Goal: Task Accomplishment & Management: Complete application form

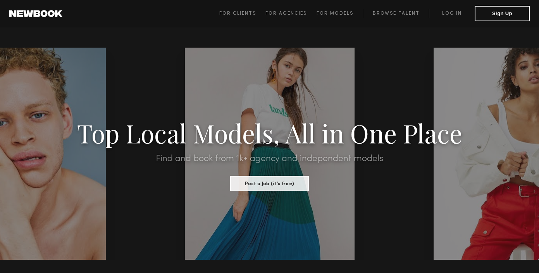
click at [438, 8] on span "For Clients For Agencies For Models Browse Talent Log in Sign Up" at bounding box center [374, 13] width 310 height 15
click at [443, 11] on link "Log in" at bounding box center [452, 13] width 46 height 9
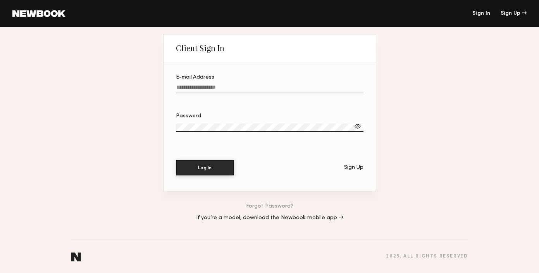
click at [208, 89] on input "E-mail Address" at bounding box center [270, 88] width 188 height 9
type input "**********"
click at [212, 172] on button "Log In" at bounding box center [205, 167] width 58 height 15
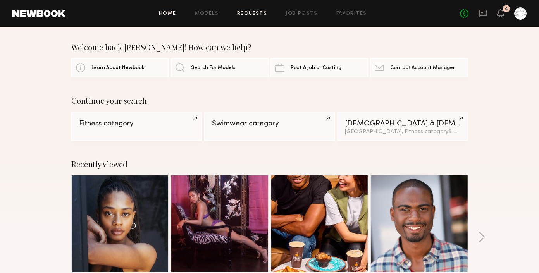
click at [253, 13] on link "Requests" at bounding box center [252, 13] width 30 height 5
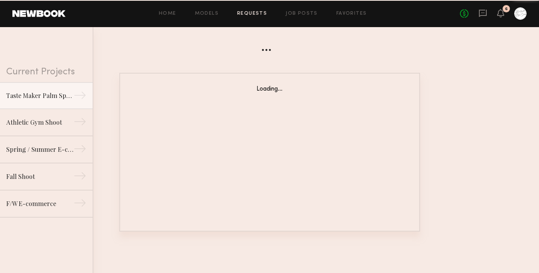
click at [291, 16] on div "Home Models Requests Job Posts Favorites Sign Out No fees up to $5,000 6" at bounding box center [295, 13] width 461 height 12
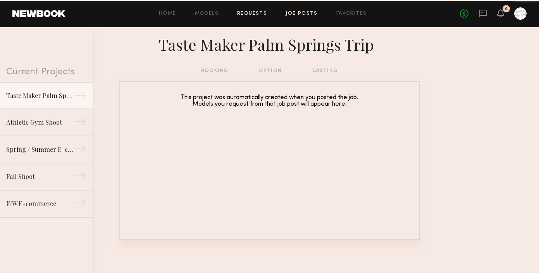
click at [293, 12] on link "Job Posts" at bounding box center [302, 13] width 32 height 5
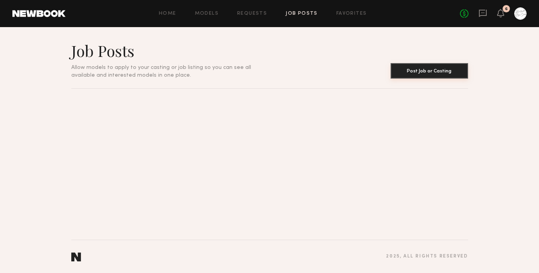
click at [425, 70] on button "Post Job or Casting" at bounding box center [429, 70] width 77 height 15
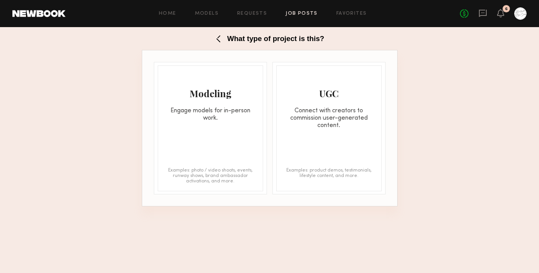
click at [218, 102] on div "Modeling Engage models for in-person work." at bounding box center [210, 94] width 105 height 56
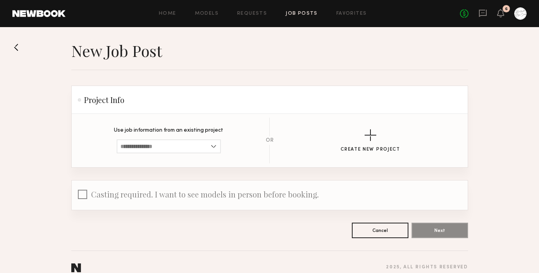
scroll to position [11, 0]
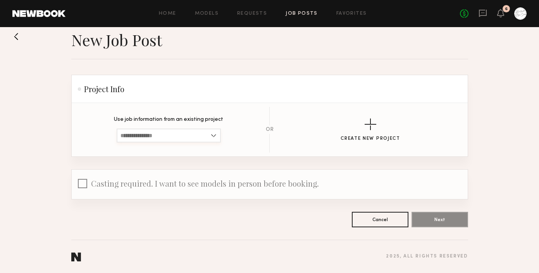
click at [198, 135] on input at bounding box center [169, 136] width 104 height 14
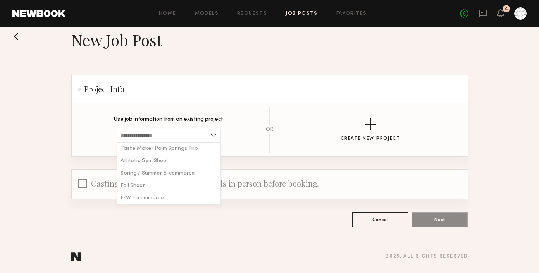
click at [198, 102] on header "Project Info" at bounding box center [270, 89] width 396 height 28
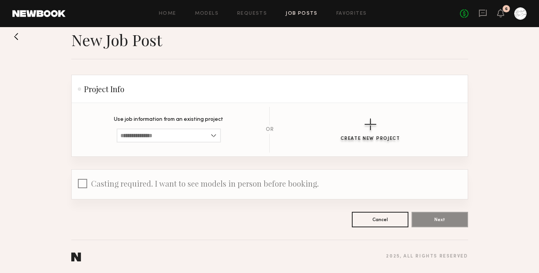
click at [375, 127] on div "button" at bounding box center [371, 125] width 12 height 12
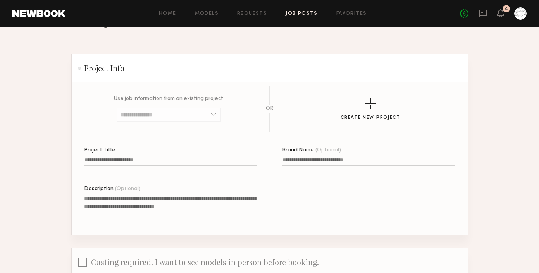
scroll to position [34, 0]
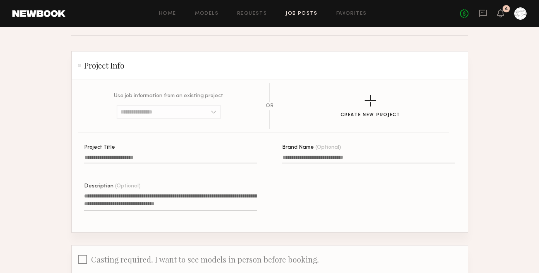
click at [144, 155] on label "Project Title" at bounding box center [170, 158] width 173 height 26
click at [144, 155] on input "Project Title" at bounding box center [170, 159] width 173 height 9
type input "**********"
click at [166, 201] on textarea "Description (Optional)" at bounding box center [170, 201] width 173 height 19
click at [126, 195] on textarea "Description (Optional)" at bounding box center [170, 201] width 173 height 19
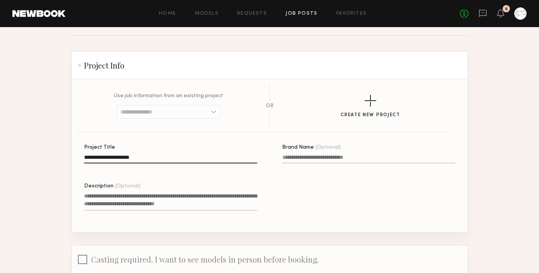
paste textarea "**********"
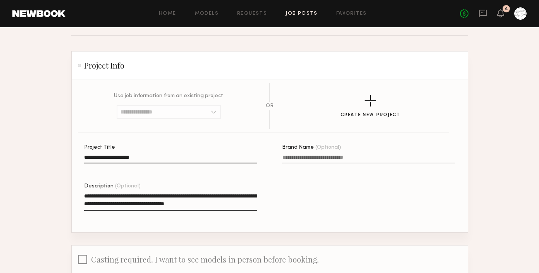
type textarea "**********"
click at [314, 159] on input "Brand Name (Optional)" at bounding box center [368, 159] width 173 height 9
type input "**********"
click at [346, 200] on div "**********" at bounding box center [282, 189] width 396 height 88
click at [247, 208] on textarea "**********" at bounding box center [170, 201] width 173 height 19
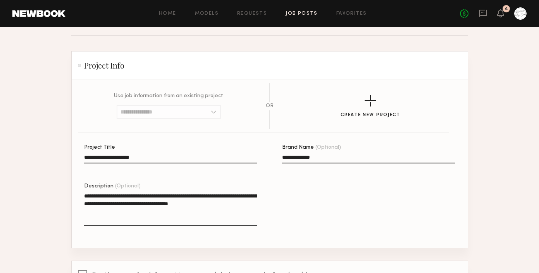
paste textarea "**********"
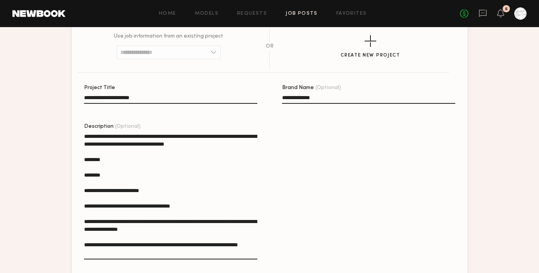
scroll to position [108, 0]
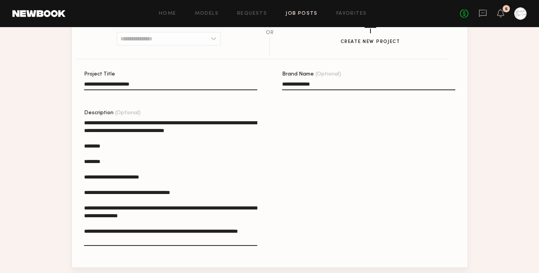
click at [107, 167] on textarea "**********" at bounding box center [170, 182] width 173 height 127
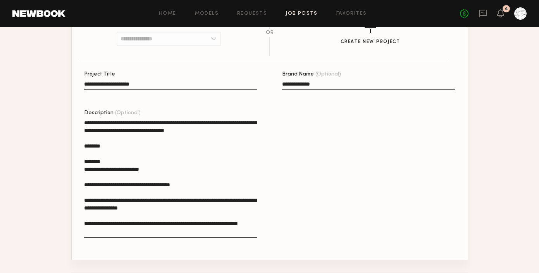
click at [89, 157] on textarea "**********" at bounding box center [170, 178] width 173 height 119
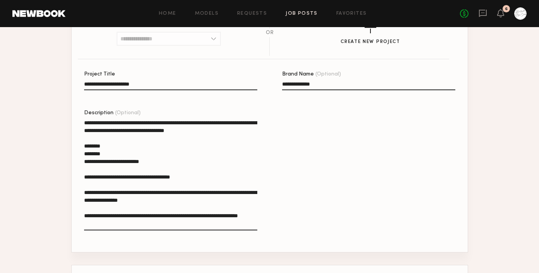
click at [93, 169] on textarea "**********" at bounding box center [170, 175] width 173 height 112
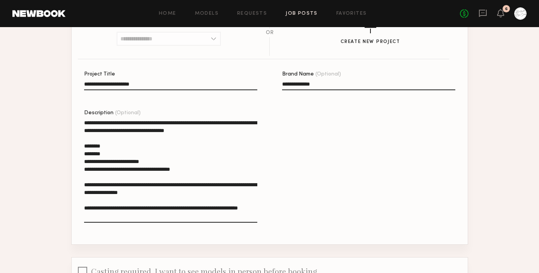
click at [101, 181] on textarea "**********" at bounding box center [170, 171] width 173 height 104
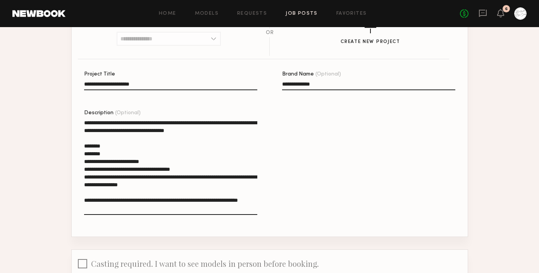
click at [127, 210] on textarea "**********" at bounding box center [170, 167] width 173 height 96
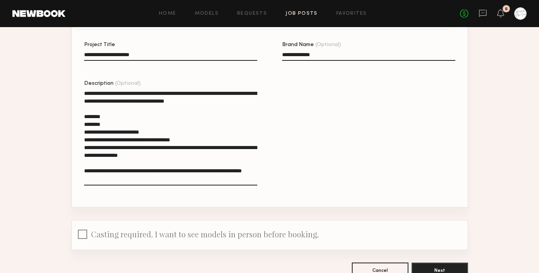
scroll to position [189, 0]
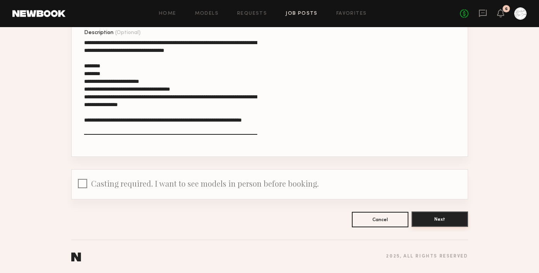
type textarea "**********"
click at [434, 217] on button "Next" at bounding box center [439, 219] width 57 height 15
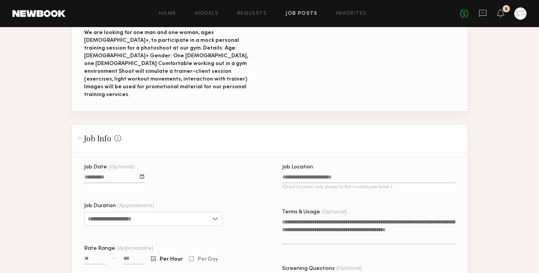
scroll to position [141, 0]
click at [140, 174] on div at bounding box center [142, 176] width 4 height 4
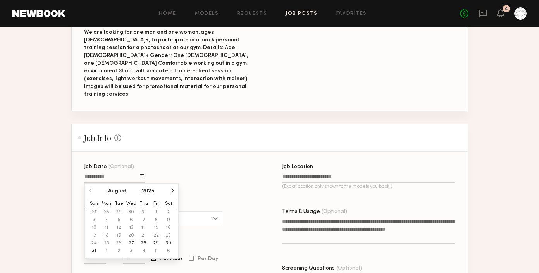
click at [170, 188] on button "button" at bounding box center [172, 190] width 5 height 5
click at [131, 208] on button "3" at bounding box center [131, 212] width 12 height 8
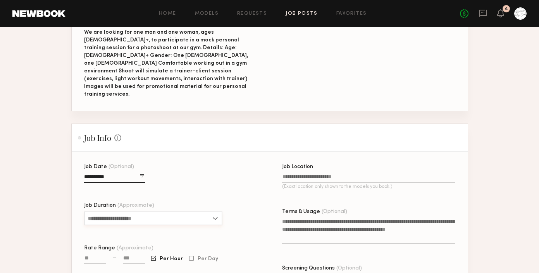
click at [141, 212] on input "Job Duration (Approximate)" at bounding box center [153, 219] width 138 height 14
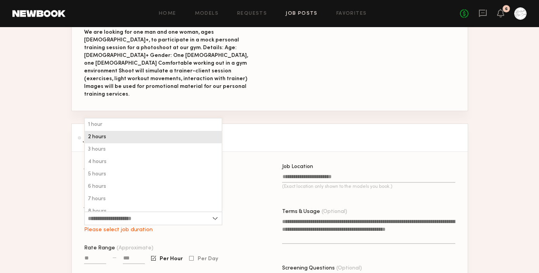
click at [139, 131] on div "2 hours" at bounding box center [153, 137] width 137 height 12
type input "*******"
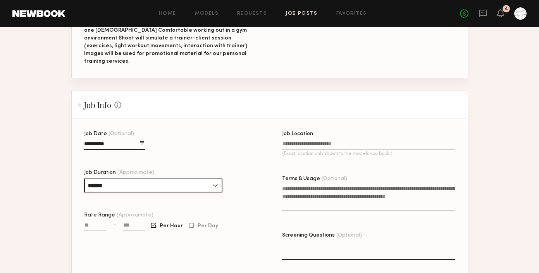
scroll to position [175, 0]
click at [96, 222] on input "Rate Range (Approximate)" at bounding box center [95, 226] width 22 height 9
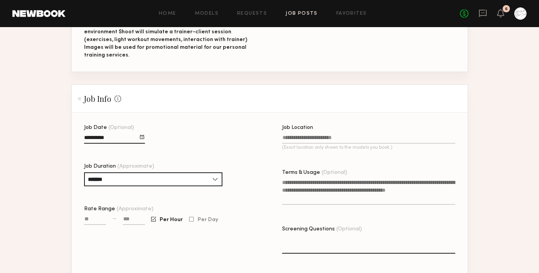
scroll to position [181, 0]
click at [131, 216] on input at bounding box center [134, 220] width 22 height 9
click at [102, 215] on div "Required" at bounding box center [95, 224] width 22 height 18
type input "****"
click at [140, 216] on input at bounding box center [134, 220] width 22 height 9
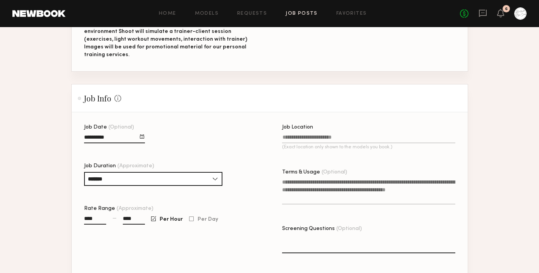
type input "****"
click at [193, 228] on div "Job Date (Optional) Job Duration (Approximate) ******* 1 hour 2 hours 3 hours 4…" at bounding box center [170, 200] width 173 height 150
click at [152, 216] on div at bounding box center [153, 218] width 5 height 5
click at [189, 217] on div at bounding box center [191, 219] width 5 height 5
click at [155, 217] on div at bounding box center [153, 219] width 5 height 5
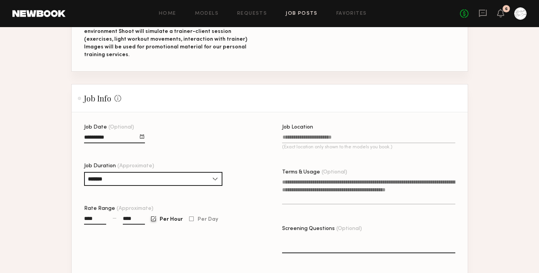
click at [93, 216] on input "****" at bounding box center [95, 220] width 22 height 9
drag, startPoint x: 96, startPoint y: 206, endPoint x: 63, endPoint y: 206, distance: 33.3
click at [63, 206] on section "New Job Post Project Info This information can no longer be edited. Project Tit…" at bounding box center [269, 150] width 539 height 578
type input "****"
drag, startPoint x: 137, startPoint y: 205, endPoint x: 119, endPoint y: 205, distance: 17.8
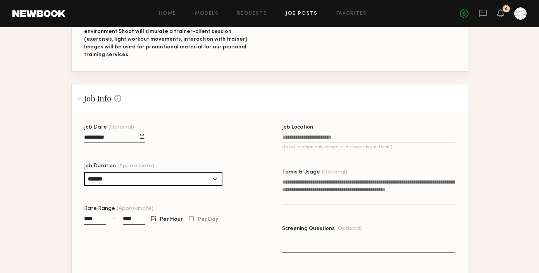
click at [119, 215] on div "**** — ****" at bounding box center [114, 224] width 61 height 18
type input "****"
click at [239, 186] on div "Job Date (Optional) Job Duration (Approximate) ******* 1 hour 2 hours 3 hours 4…" at bounding box center [170, 200] width 173 height 150
click at [314, 134] on input "Job Location (Exact location only shown to the models you book.)" at bounding box center [368, 138] width 173 height 9
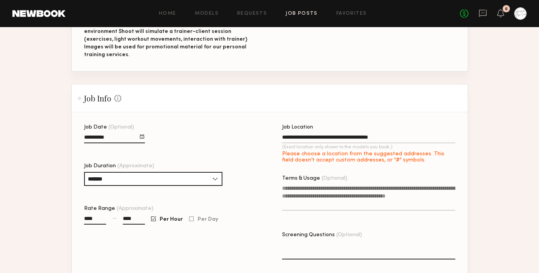
type input "**********"
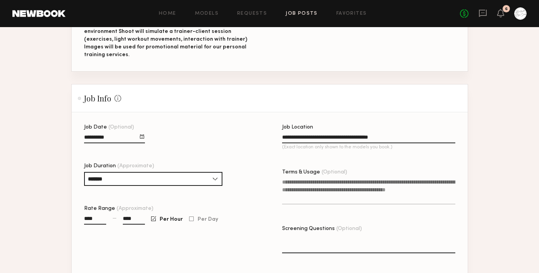
click at [342, 178] on textarea "Terms & Usage (Optional)" at bounding box center [368, 191] width 173 height 26
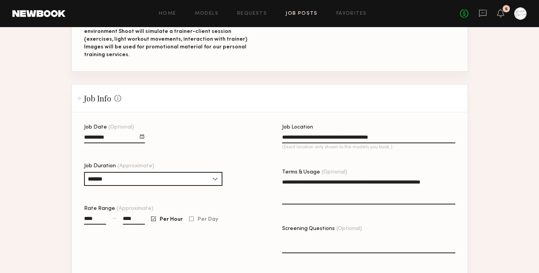
type textarea "**********"
click at [229, 239] on div "Job Date (Optional) Job Duration (Approximate) ******* 1 hour 2 hours 3 hours 4…" at bounding box center [170, 200] width 173 height 150
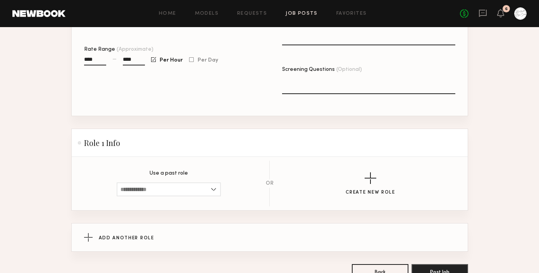
scroll to position [363, 0]
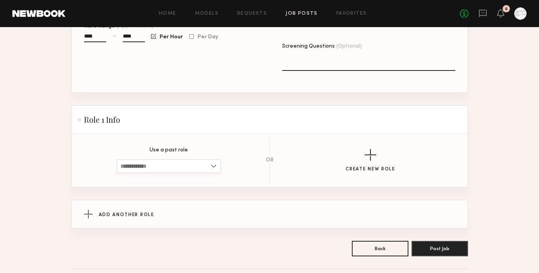
click at [175, 159] on input at bounding box center [169, 166] width 104 height 14
click at [239, 157] on div "Use a past role [DEMOGRAPHIC_DATA], 25–35, All ethnicities [DEMOGRAPHIC_DATA], …" at bounding box center [168, 161] width 169 height 26
click at [375, 149] on div "button" at bounding box center [371, 155] width 12 height 12
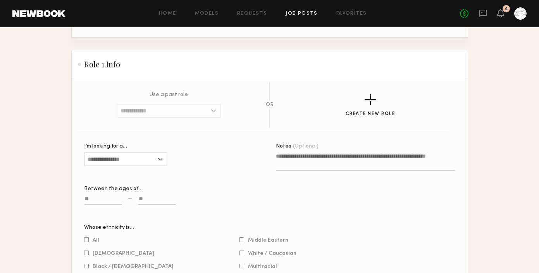
scroll to position [424, 0]
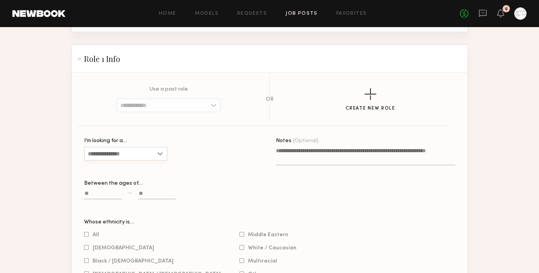
click at [137, 147] on input "I’m looking for a…" at bounding box center [125, 154] width 83 height 14
click at [136, 161] on div "[DEMOGRAPHIC_DATA]" at bounding box center [126, 167] width 82 height 12
type input "******"
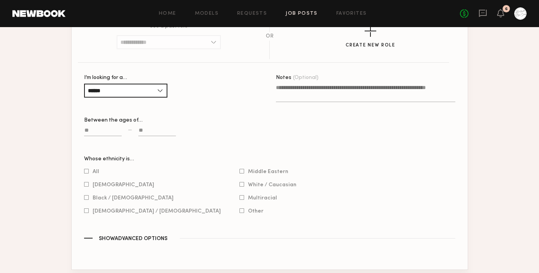
click at [108, 127] on input at bounding box center [103, 131] width 38 height 9
type input "**"
click at [161, 127] on input at bounding box center [157, 131] width 38 height 9
click at [156, 127] on input at bounding box center [157, 131] width 38 height 9
type input "**"
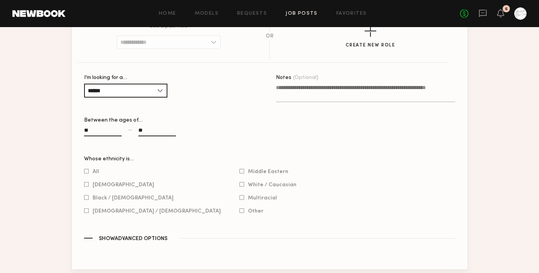
click at [198, 131] on div "I’m looking for a… ****** [DEMOGRAPHIC_DATA] [DEMOGRAPHIC_DATA] All Between the…" at bounding box center [173, 115] width 179 height 81
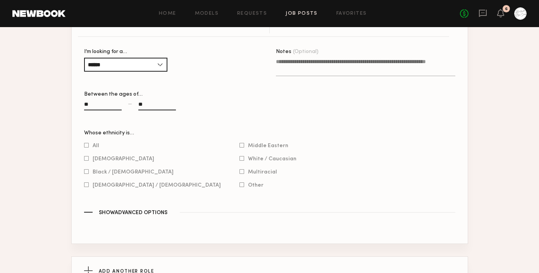
scroll to position [514, 0]
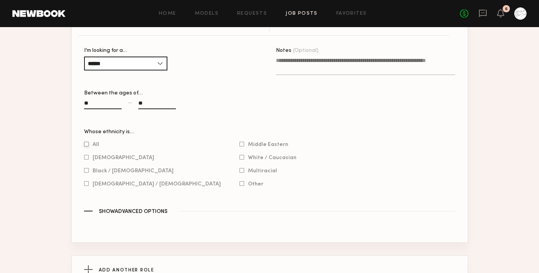
click at [84, 142] on div at bounding box center [86, 144] width 5 height 5
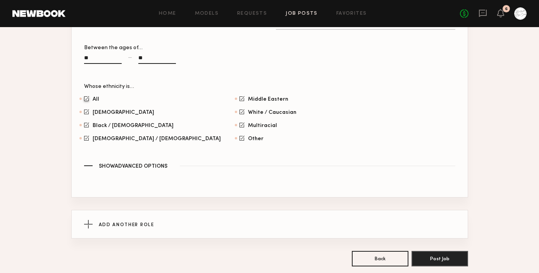
scroll to position [563, 0]
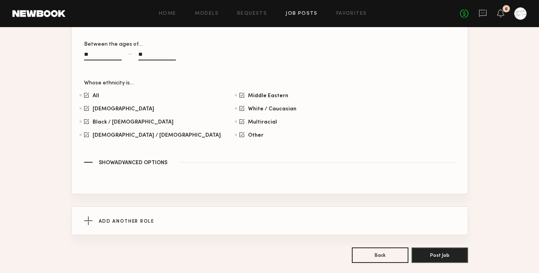
click at [149, 158] on section "Use a past role [DEMOGRAPHIC_DATA], 25–35, All ethnicities [DEMOGRAPHIC_DATA], …" at bounding box center [270, 64] width 396 height 260
click at [148, 160] on span "Show Advanced Options" at bounding box center [133, 162] width 69 height 5
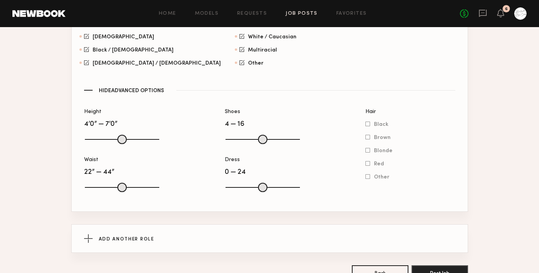
scroll to position [637, 0]
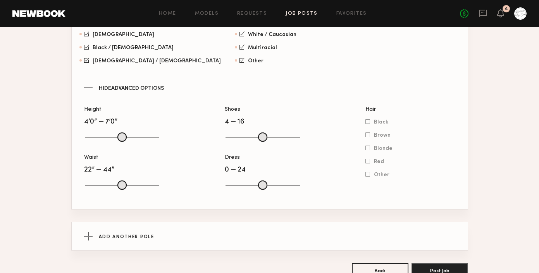
click at [140, 86] on span "Hide Advanced Options" at bounding box center [131, 88] width 65 height 5
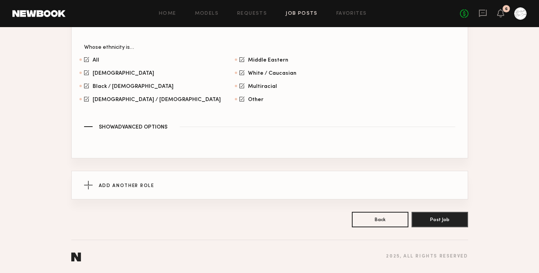
scroll to position [591, 0]
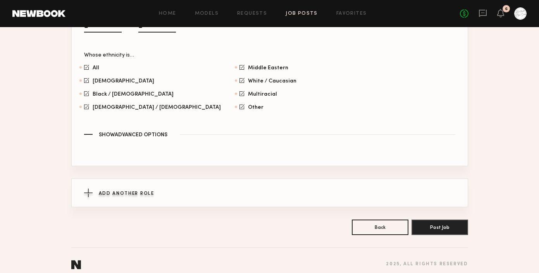
click at [116, 191] on span "Add Another Role" at bounding box center [126, 193] width 55 height 5
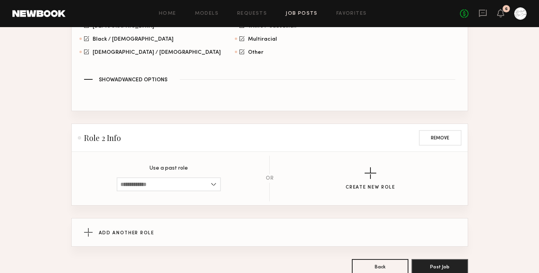
scroll to position [685, 0]
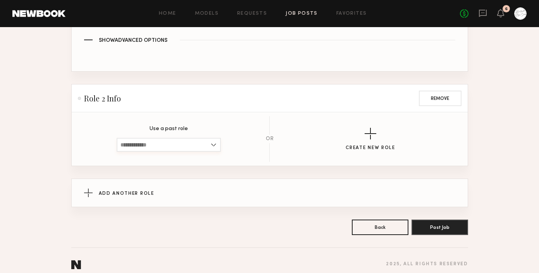
click at [189, 140] on input at bounding box center [169, 145] width 104 height 14
click at [263, 112] on section "Use a past role [DEMOGRAPHIC_DATA], 25–35, All ethnicities [DEMOGRAPHIC_DATA], …" at bounding box center [270, 138] width 396 height 53
click at [368, 132] on button "Create New Role" at bounding box center [371, 139] width 50 height 23
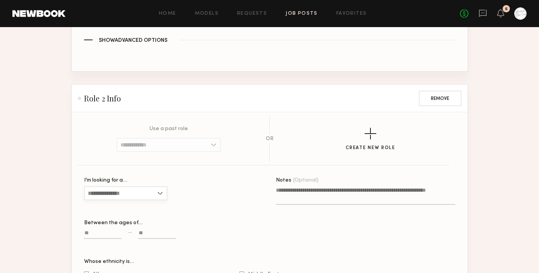
click at [112, 190] on input "I’m looking for a…" at bounding box center [125, 193] width 83 height 14
click at [122, 213] on div "[DEMOGRAPHIC_DATA]" at bounding box center [126, 219] width 82 height 12
type input "****"
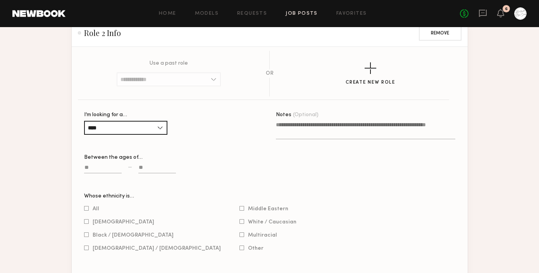
click at [102, 165] on input at bounding box center [103, 169] width 38 height 9
type input "**"
click at [140, 165] on input at bounding box center [157, 169] width 38 height 9
type input "**"
click at [221, 167] on div "** — **" at bounding box center [173, 172] width 179 height 18
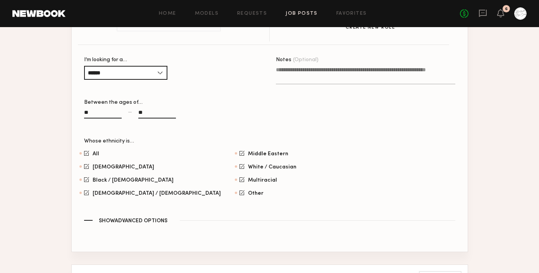
scroll to position [502, 0]
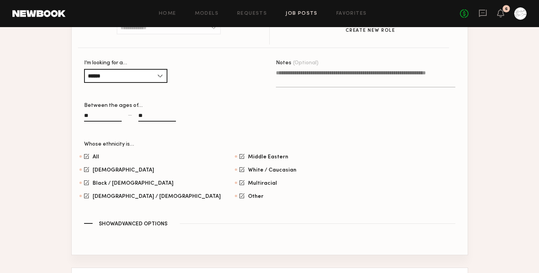
click at [95, 113] on input "**" at bounding box center [103, 117] width 38 height 9
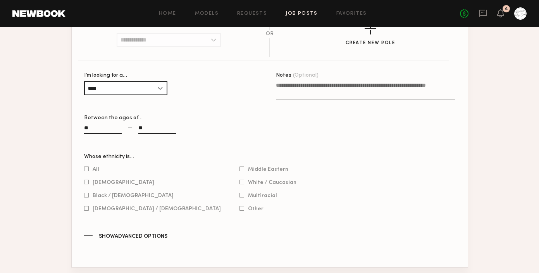
scroll to position [819, 0]
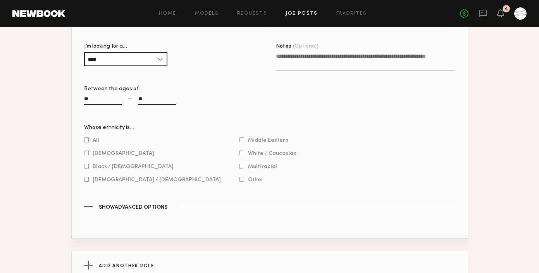
click at [87, 138] on div at bounding box center [86, 140] width 5 height 5
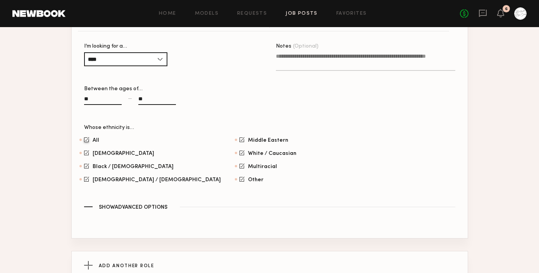
scroll to position [898, 0]
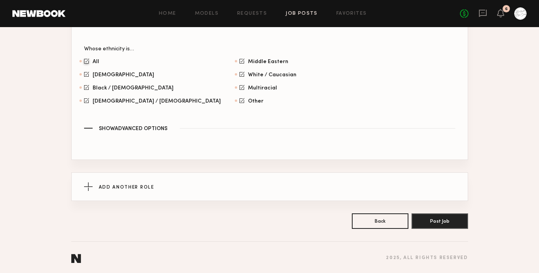
click at [452, 219] on button "Post Job" at bounding box center [439, 220] width 57 height 15
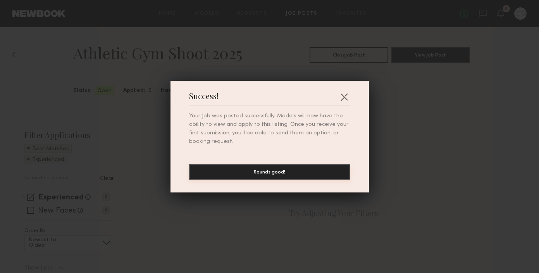
click at [285, 176] on button "Sounds good!" at bounding box center [269, 171] width 161 height 15
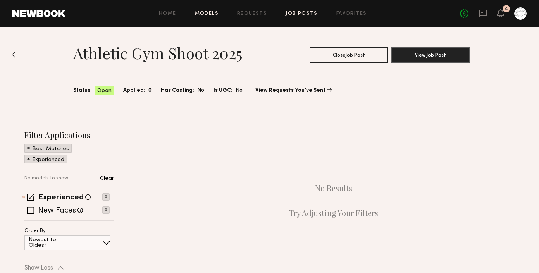
click at [205, 12] on link "Models" at bounding box center [207, 13] width 24 height 5
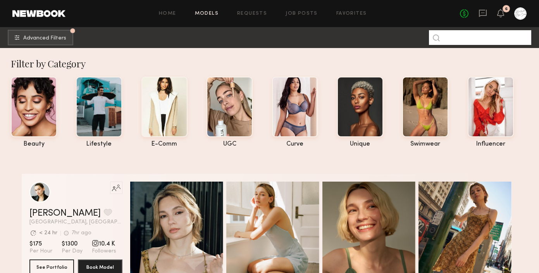
click at [449, 38] on input at bounding box center [480, 37] width 102 height 15
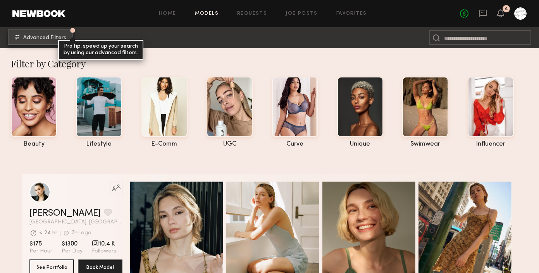
click at [71, 31] on div "undefined" at bounding box center [72, 30] width 5 height 5
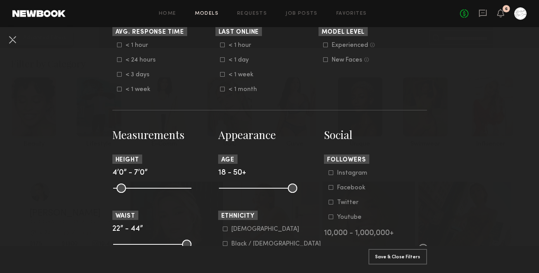
scroll to position [328, 0]
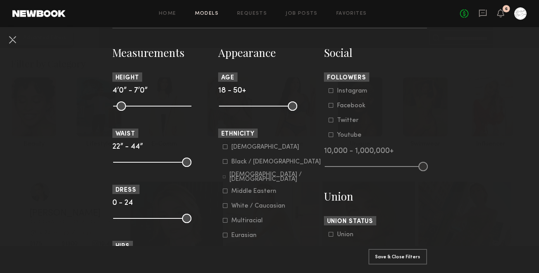
click at [228, 110] on common-range-minmax at bounding box center [257, 105] width 78 height 9
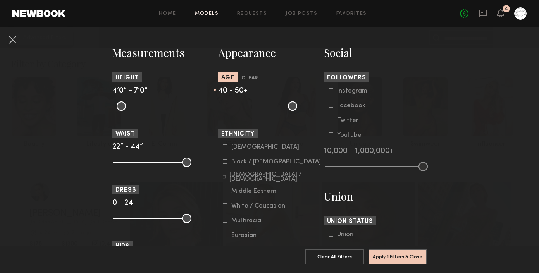
drag, startPoint x: 220, startPoint y: 112, endPoint x: 272, endPoint y: 116, distance: 51.3
type input "**"
click at [272, 111] on input "range" at bounding box center [258, 106] width 78 height 9
drag, startPoint x: 292, startPoint y: 112, endPoint x: 303, endPoint y: 112, distance: 10.8
click at [297, 111] on input "range" at bounding box center [258, 106] width 78 height 9
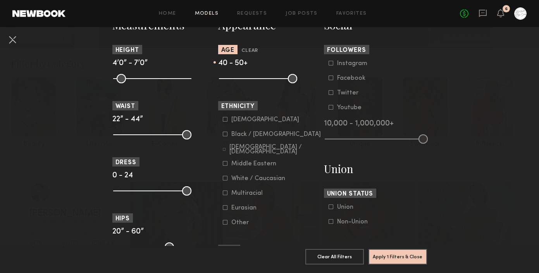
scroll to position [361, 0]
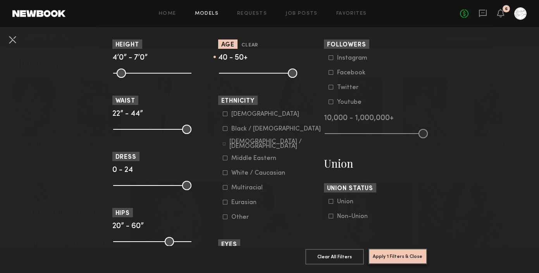
click at [406, 255] on button "Apply 1 Filters & Close" at bounding box center [397, 256] width 58 height 15
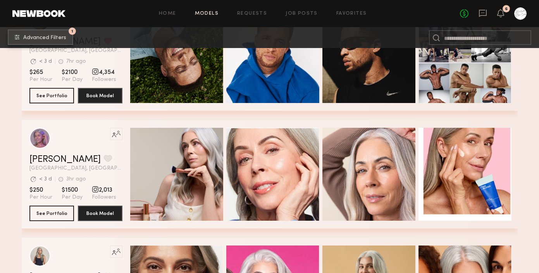
scroll to position [540, 0]
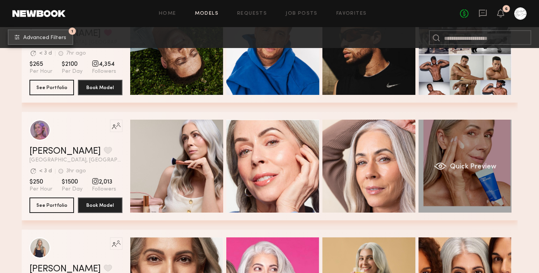
click at [484, 167] on span "Quick Preview" at bounding box center [472, 166] width 46 height 7
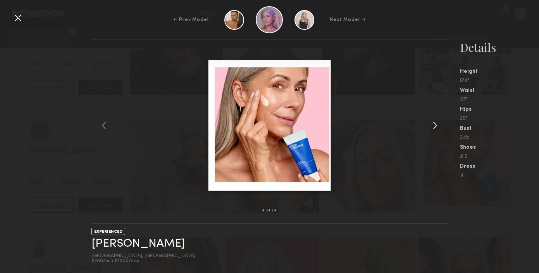
click at [430, 126] on common-icon at bounding box center [435, 125] width 12 height 12
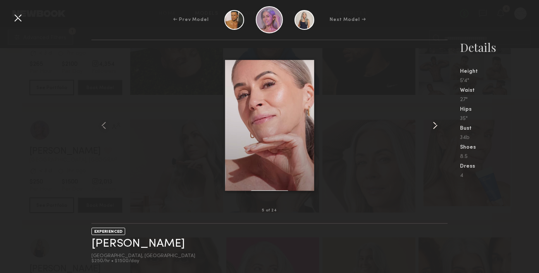
click at [430, 126] on common-icon at bounding box center [435, 125] width 12 height 12
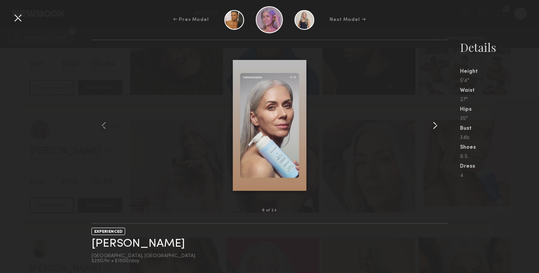
click at [430, 126] on common-icon at bounding box center [435, 125] width 12 height 12
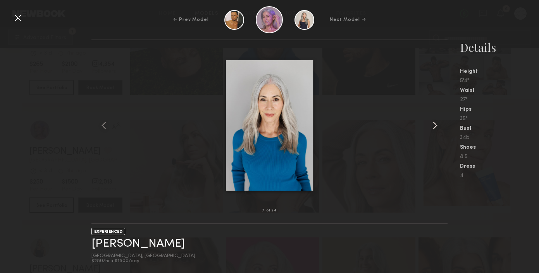
click at [430, 126] on common-icon at bounding box center [435, 125] width 12 height 12
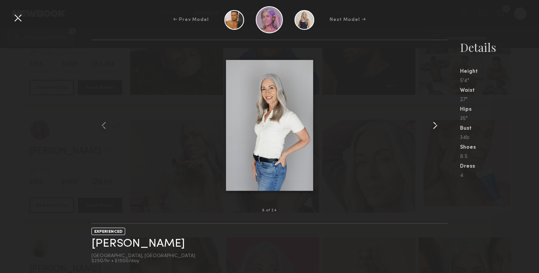
click at [430, 126] on common-icon at bounding box center [435, 125] width 12 height 12
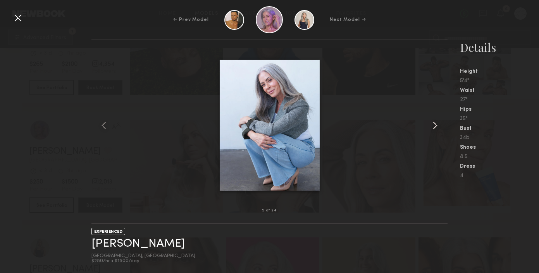
click at [430, 126] on common-icon at bounding box center [435, 125] width 12 height 12
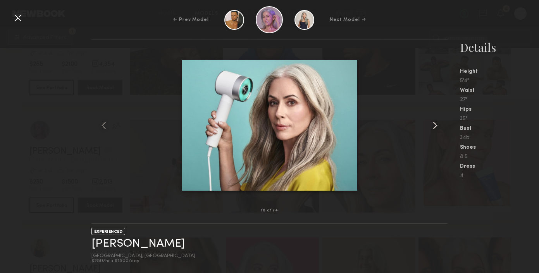
click at [430, 126] on common-icon at bounding box center [435, 125] width 12 height 12
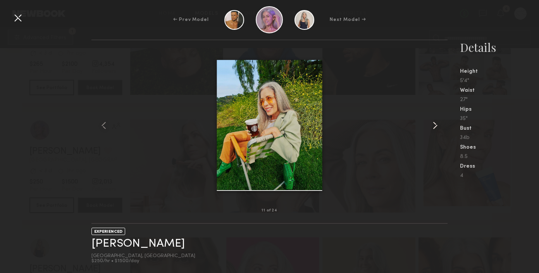
click at [430, 126] on common-icon at bounding box center [435, 125] width 12 height 12
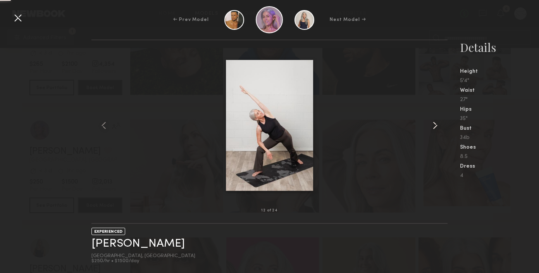
click at [430, 126] on common-icon at bounding box center [435, 125] width 12 height 12
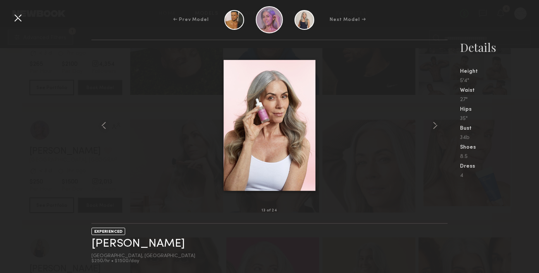
click at [510, 36] on div "← Prev Model Next Model → 13 of 24 EXPERIENCED Jill S. Los Angeles, CA $250/hr …" at bounding box center [269, 136] width 539 height 273
click at [18, 21] on div at bounding box center [18, 18] width 12 height 12
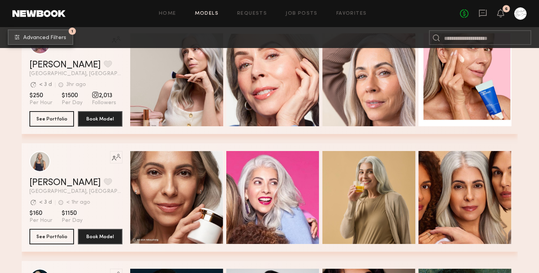
scroll to position [642, 0]
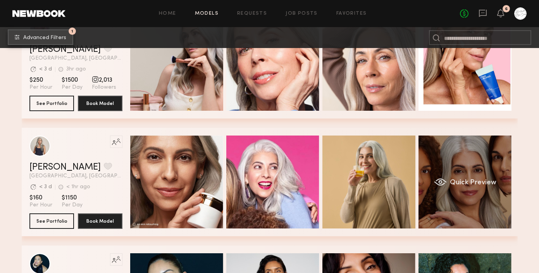
click at [473, 165] on div "Quick Preview" at bounding box center [464, 182] width 93 height 93
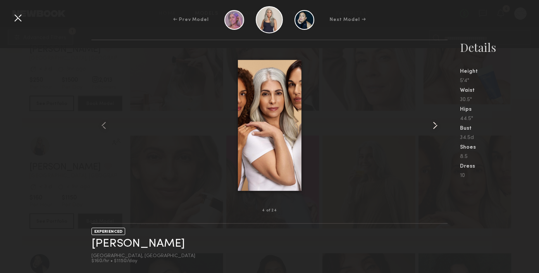
click at [434, 126] on common-icon at bounding box center [435, 125] width 12 height 12
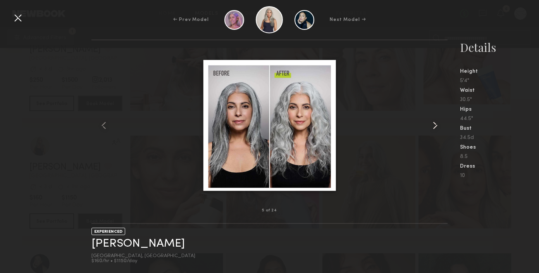
click at [434, 126] on common-icon at bounding box center [435, 125] width 12 height 12
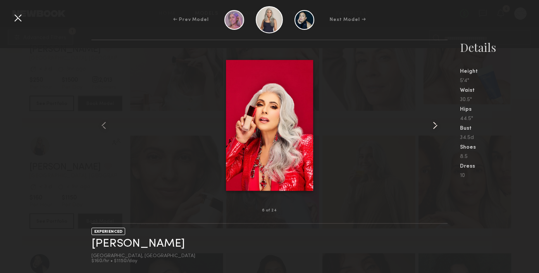
click at [434, 126] on common-icon at bounding box center [435, 125] width 12 height 12
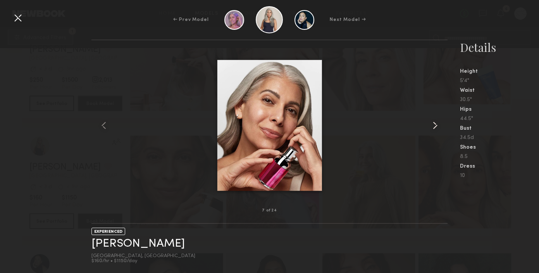
click at [434, 126] on common-icon at bounding box center [435, 125] width 12 height 12
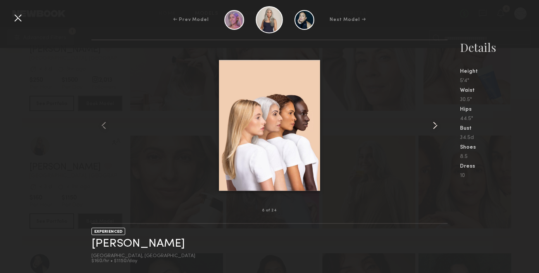
click at [434, 126] on common-icon at bounding box center [435, 125] width 12 height 12
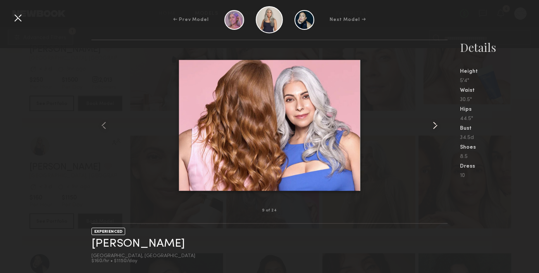
click at [434, 126] on common-icon at bounding box center [435, 125] width 12 height 12
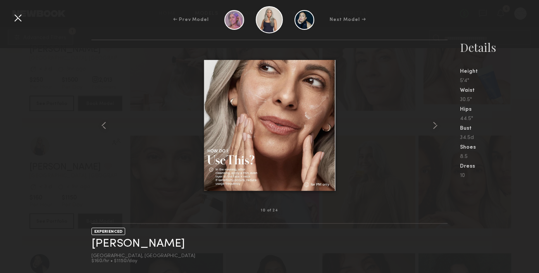
click at [19, 16] on div at bounding box center [18, 18] width 12 height 12
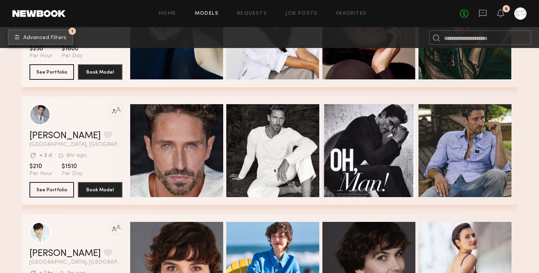
scroll to position [910, 0]
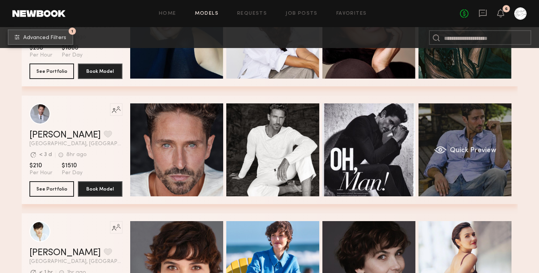
click at [476, 143] on div "Quick Preview" at bounding box center [464, 149] width 93 height 93
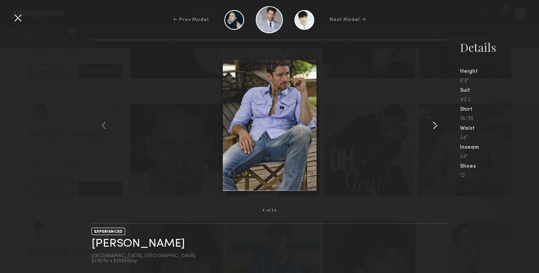
click at [432, 124] on common-icon at bounding box center [435, 125] width 12 height 12
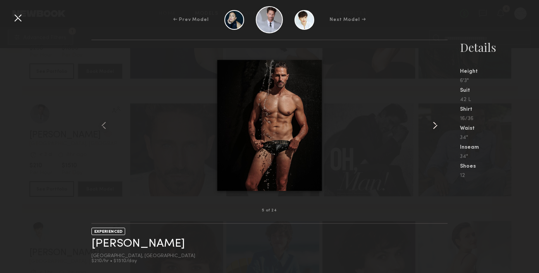
click at [432, 124] on common-icon at bounding box center [435, 125] width 12 height 12
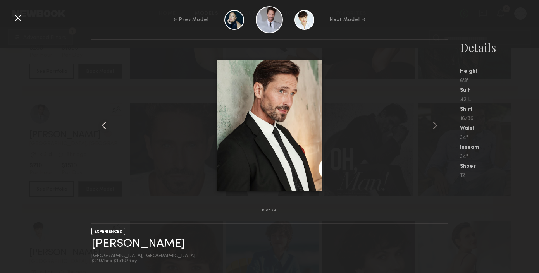
click at [105, 127] on common-icon at bounding box center [104, 125] width 12 height 12
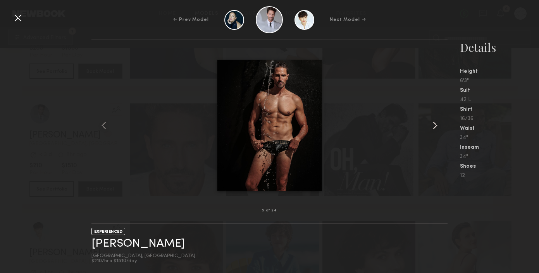
click at [435, 126] on common-icon at bounding box center [435, 125] width 12 height 12
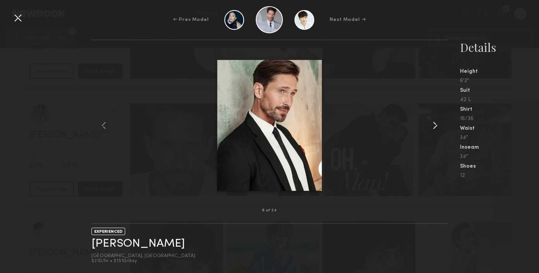
click at [435, 126] on common-icon at bounding box center [435, 125] width 12 height 12
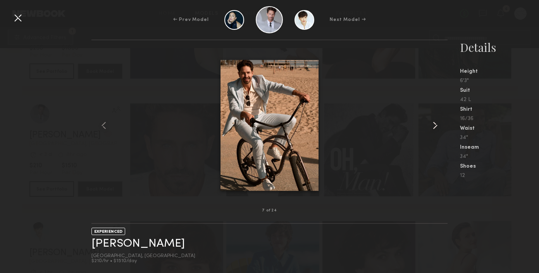
click at [435, 126] on common-icon at bounding box center [435, 125] width 12 height 12
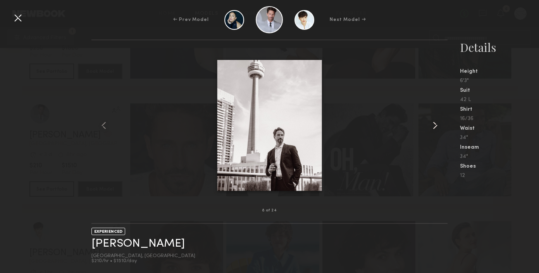
click at [435, 126] on common-icon at bounding box center [435, 125] width 12 height 12
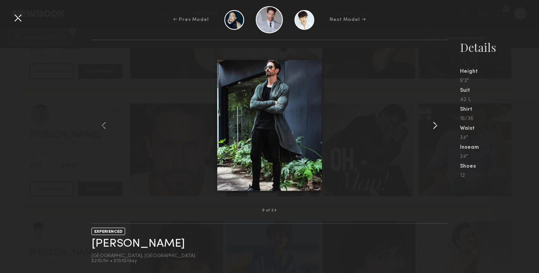
click at [435, 126] on common-icon at bounding box center [435, 125] width 12 height 12
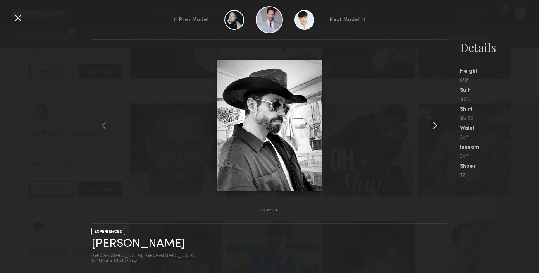
click at [435, 126] on common-icon at bounding box center [435, 125] width 12 height 12
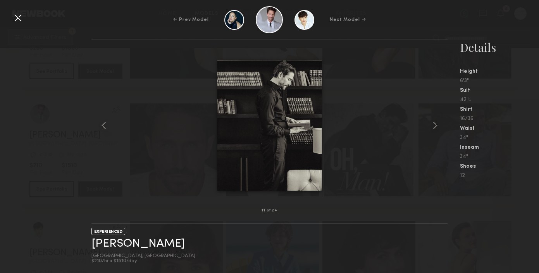
click at [13, 19] on div at bounding box center [18, 18] width 12 height 12
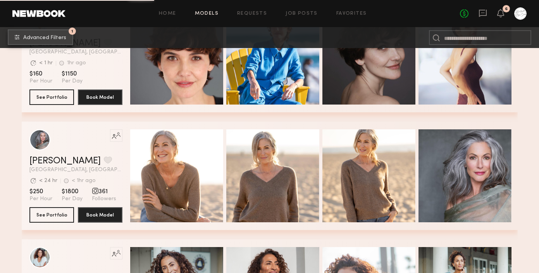
scroll to position [1165, 0]
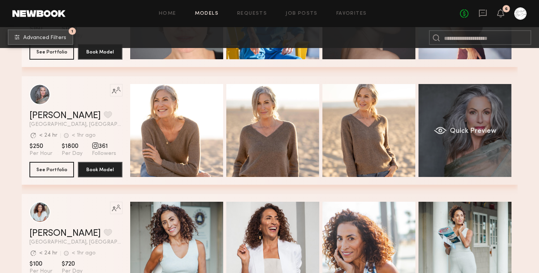
click at [474, 129] on span "Quick Preview" at bounding box center [472, 131] width 46 height 7
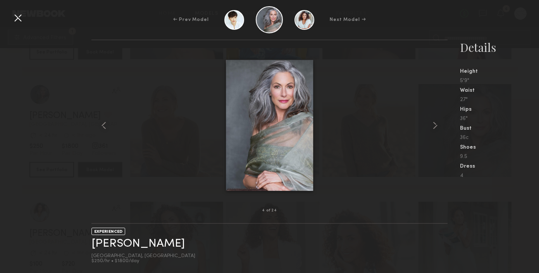
scroll to position [1168, 0]
click at [430, 124] on common-icon at bounding box center [435, 125] width 12 height 12
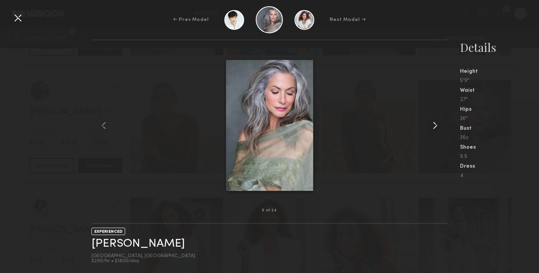
click at [430, 124] on common-icon at bounding box center [435, 125] width 12 height 12
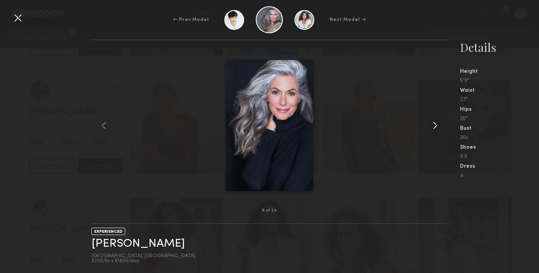
click at [430, 124] on common-icon at bounding box center [435, 125] width 12 height 12
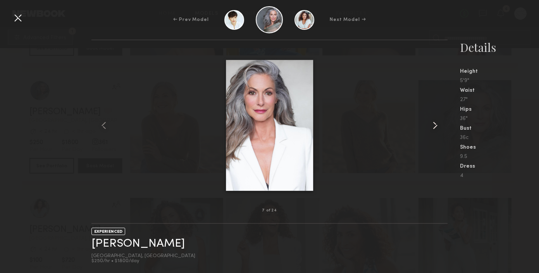
click at [430, 124] on common-icon at bounding box center [435, 125] width 12 height 12
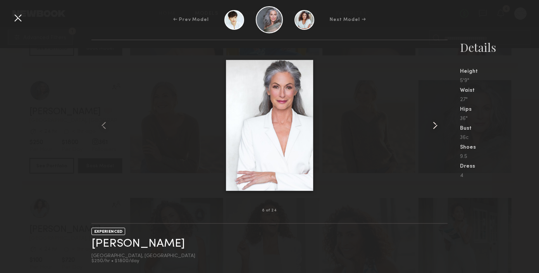
click at [430, 124] on common-icon at bounding box center [435, 125] width 12 height 12
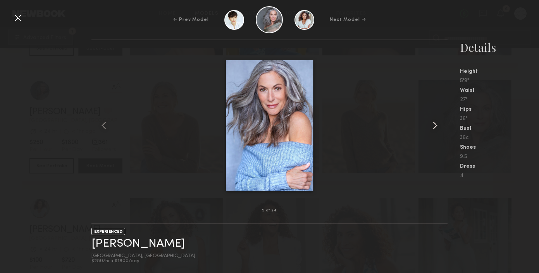
click at [430, 124] on common-icon at bounding box center [435, 125] width 12 height 12
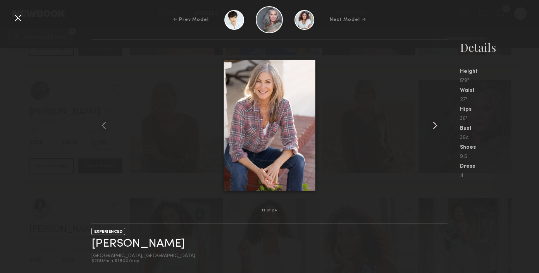
click at [430, 124] on common-icon at bounding box center [435, 125] width 12 height 12
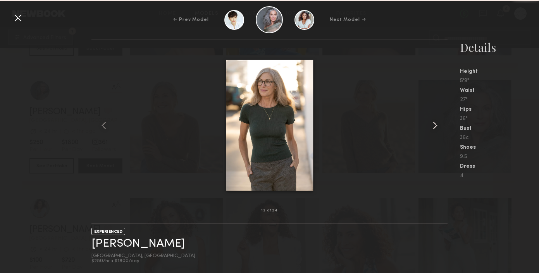
click at [430, 124] on common-icon at bounding box center [435, 125] width 12 height 12
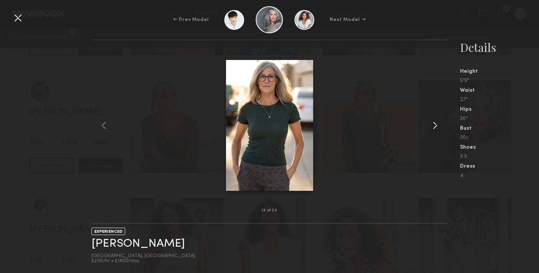
click at [430, 124] on common-icon at bounding box center [435, 125] width 12 height 12
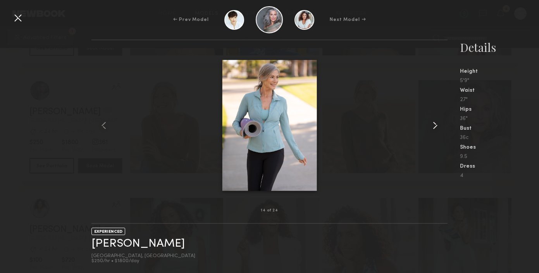
click at [430, 124] on common-icon at bounding box center [435, 125] width 12 height 12
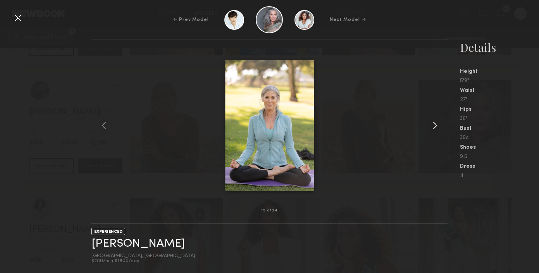
click at [430, 124] on common-icon at bounding box center [435, 125] width 12 height 12
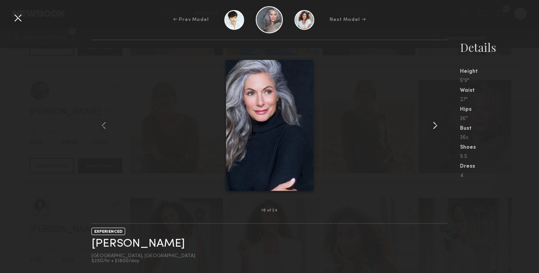
click at [430, 124] on common-icon at bounding box center [435, 125] width 12 height 12
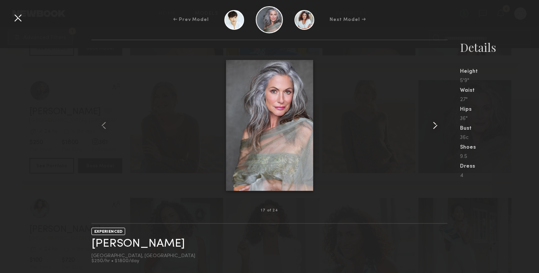
click at [430, 124] on common-icon at bounding box center [435, 125] width 12 height 12
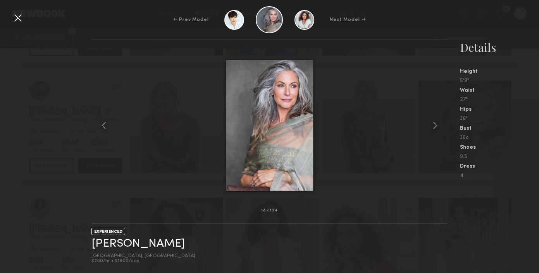
click at [24, 18] on div "← Prev Model Next Model →" at bounding box center [269, 19] width 539 height 27
click at [16, 18] on div at bounding box center [18, 18] width 12 height 12
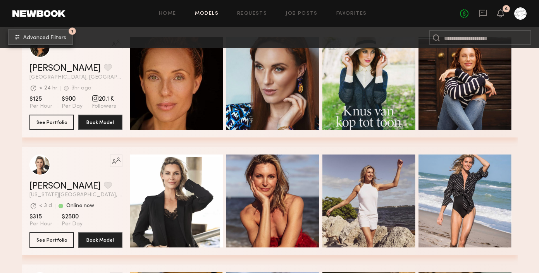
scroll to position [3278, 0]
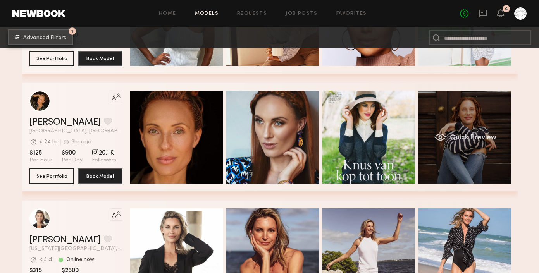
click at [489, 151] on div "Quick Preview" at bounding box center [464, 137] width 93 height 93
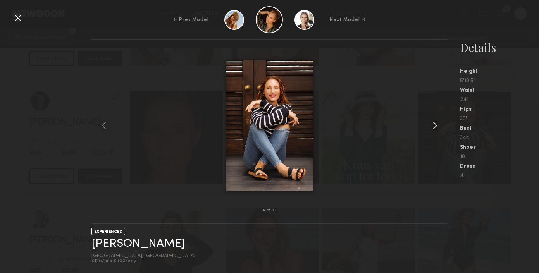
click at [431, 126] on common-icon at bounding box center [435, 125] width 12 height 12
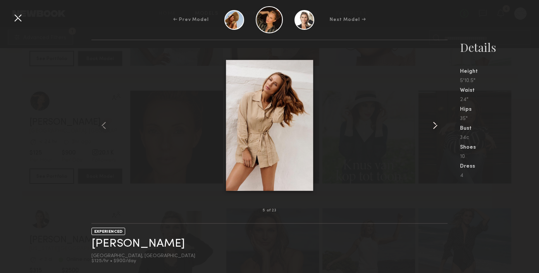
click at [431, 126] on common-icon at bounding box center [435, 125] width 12 height 12
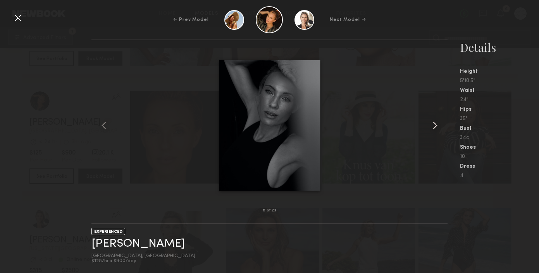
click at [431, 126] on common-icon at bounding box center [435, 125] width 12 height 12
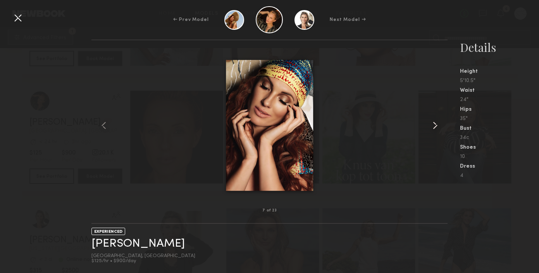
click at [431, 126] on common-icon at bounding box center [435, 125] width 12 height 12
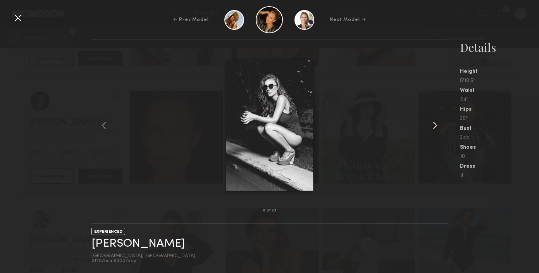
click at [431, 126] on common-icon at bounding box center [435, 125] width 12 height 12
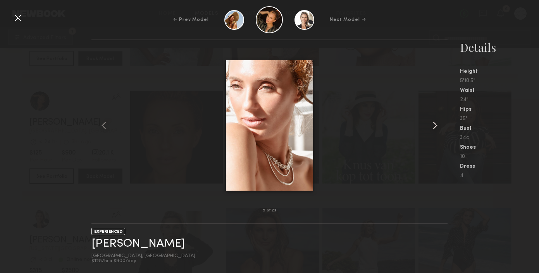
click at [431, 126] on common-icon at bounding box center [435, 125] width 12 height 12
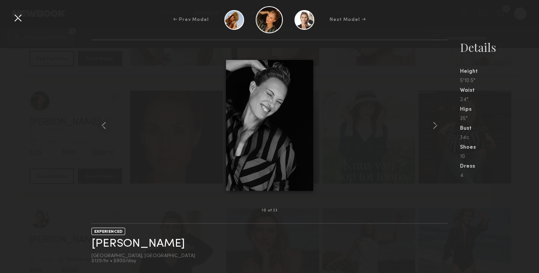
click at [518, 166] on div "Dress" at bounding box center [499, 166] width 79 height 5
click at [509, 197] on nb-gallery-model-stats "Details Height 5'10.5" Waist 24" Hips 35" Bust 34c Shoes 10 Dress 4" at bounding box center [492, 157] width 91 height 234
click at [12, 13] on div at bounding box center [18, 18] width 12 height 12
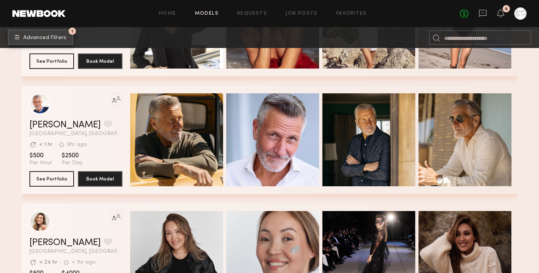
scroll to position [3516, 0]
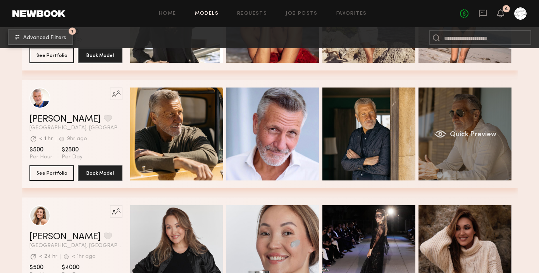
click at [459, 136] on span "Quick Preview" at bounding box center [472, 134] width 46 height 7
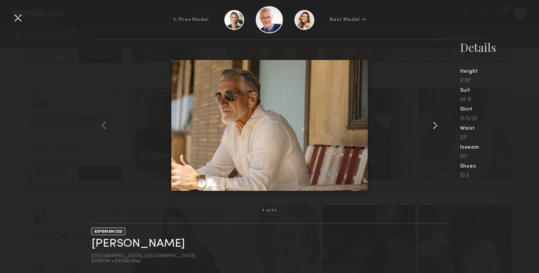
click at [434, 125] on common-icon at bounding box center [435, 125] width 12 height 12
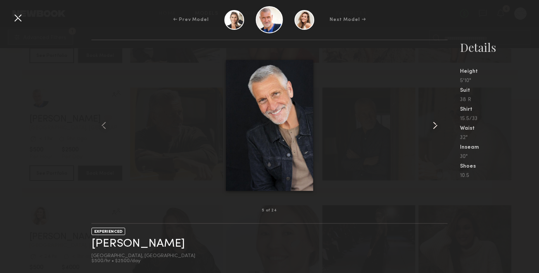
click at [434, 125] on common-icon at bounding box center [435, 125] width 12 height 12
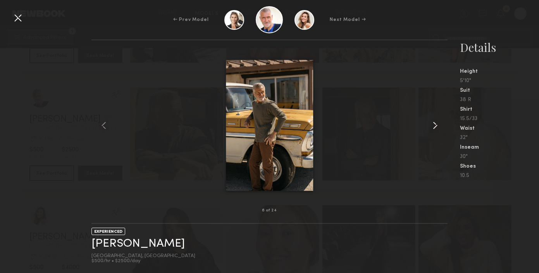
click at [434, 125] on common-icon at bounding box center [435, 125] width 12 height 12
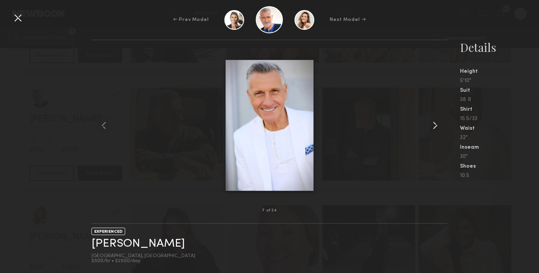
click at [434, 125] on common-icon at bounding box center [435, 125] width 12 height 12
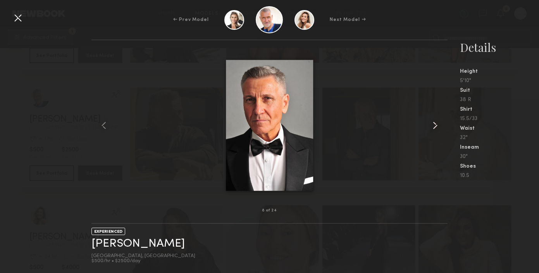
click at [434, 125] on common-icon at bounding box center [435, 125] width 12 height 12
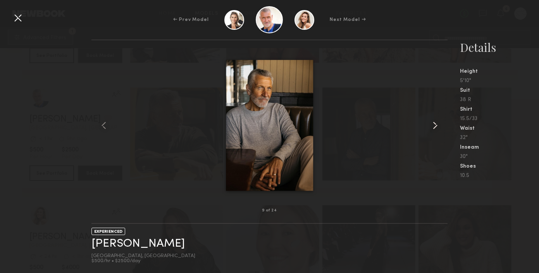
click at [434, 125] on common-icon at bounding box center [435, 125] width 12 height 12
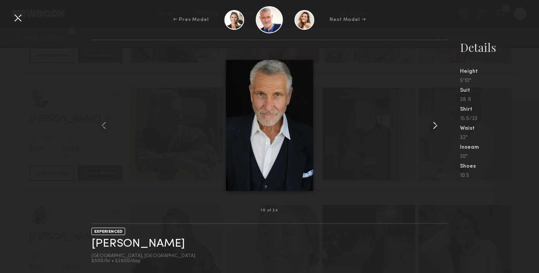
click at [434, 125] on common-icon at bounding box center [435, 125] width 12 height 12
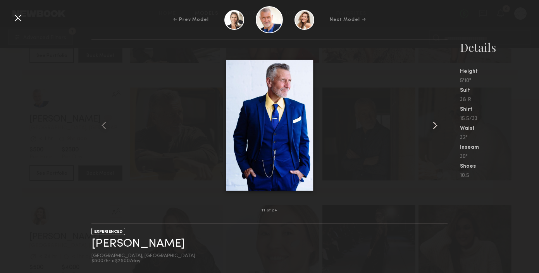
click at [434, 125] on common-icon at bounding box center [435, 125] width 12 height 12
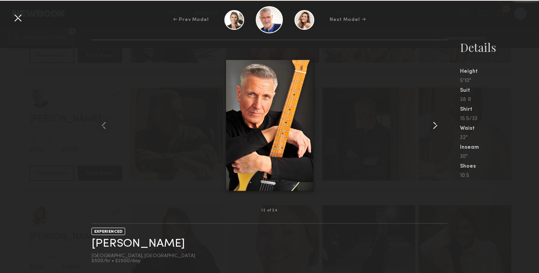
click at [434, 125] on common-icon at bounding box center [435, 125] width 12 height 12
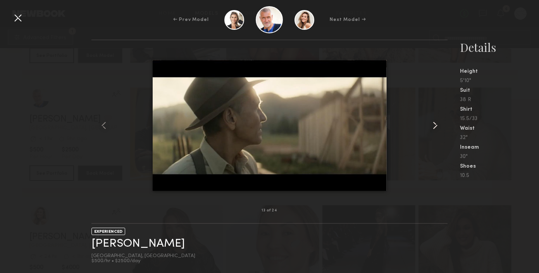
click at [434, 125] on common-icon at bounding box center [435, 125] width 12 height 12
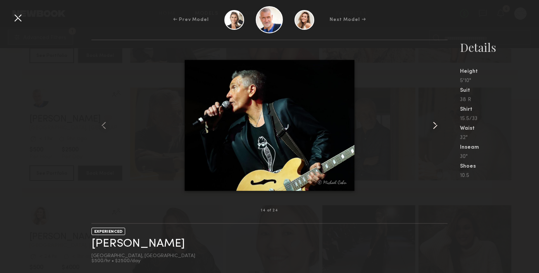
click at [434, 125] on common-icon at bounding box center [435, 125] width 12 height 12
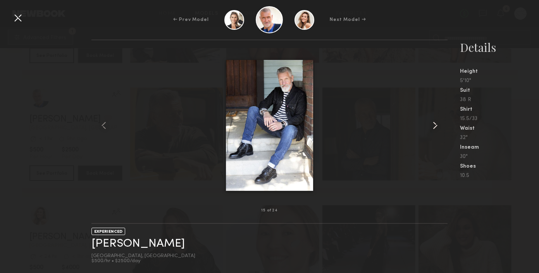
click at [434, 125] on common-icon at bounding box center [435, 125] width 12 height 12
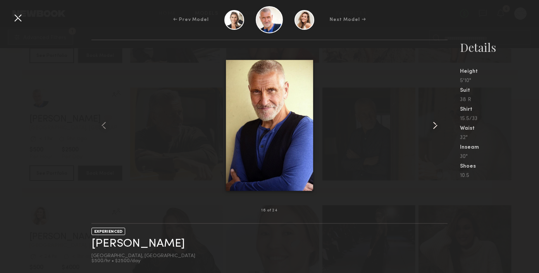
click at [434, 125] on common-icon at bounding box center [435, 125] width 12 height 12
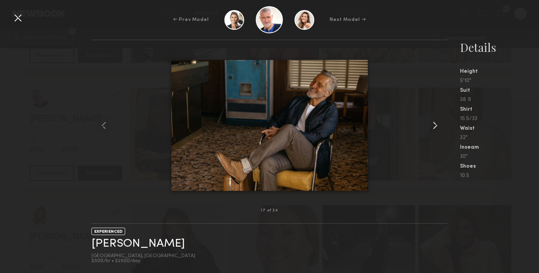
click at [434, 125] on common-icon at bounding box center [435, 125] width 12 height 12
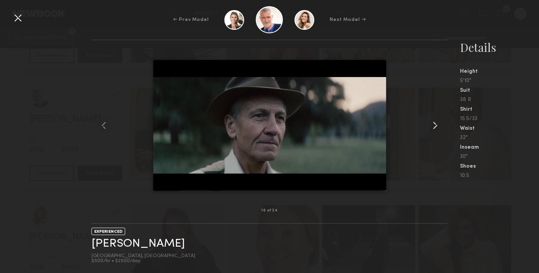
click at [434, 125] on common-icon at bounding box center [435, 125] width 12 height 12
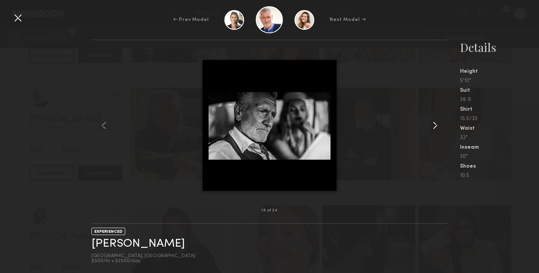
click at [434, 125] on common-icon at bounding box center [435, 125] width 12 height 12
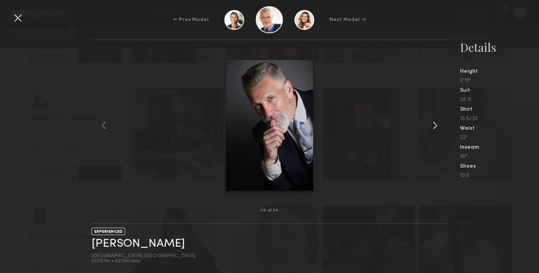
click at [434, 125] on common-icon at bounding box center [435, 125] width 12 height 12
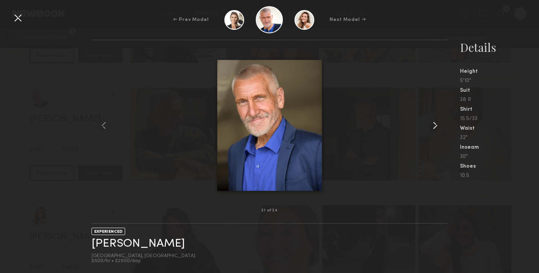
click at [434, 125] on common-icon at bounding box center [435, 125] width 12 height 12
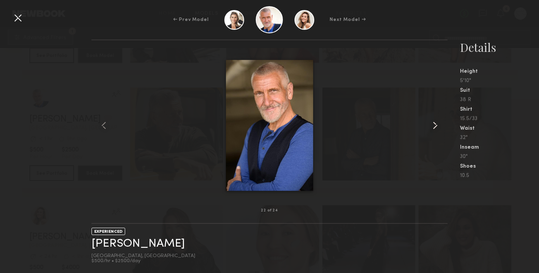
click at [434, 125] on common-icon at bounding box center [435, 125] width 12 height 12
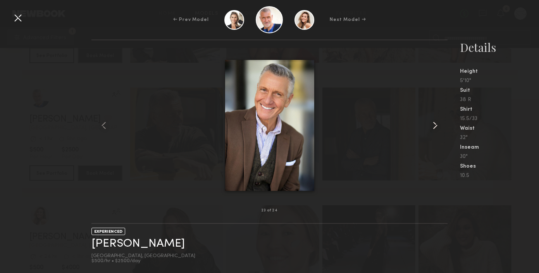
click at [434, 125] on common-icon at bounding box center [435, 125] width 12 height 12
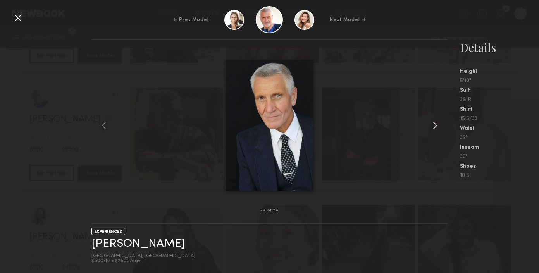
click at [434, 125] on common-icon at bounding box center [435, 125] width 12 height 12
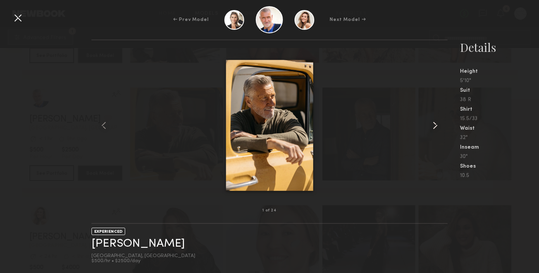
click at [434, 126] on common-icon at bounding box center [435, 125] width 12 height 12
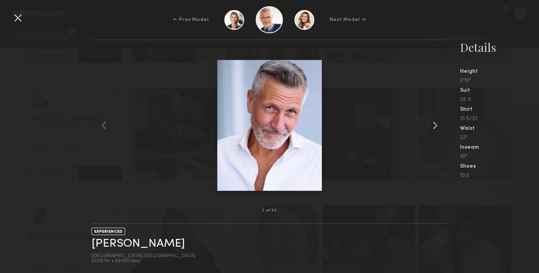
click at [435, 126] on common-icon at bounding box center [435, 125] width 12 height 12
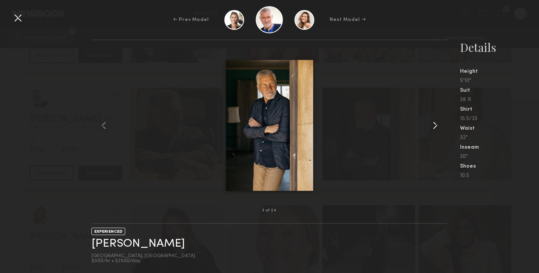
click at [435, 126] on common-icon at bounding box center [435, 125] width 12 height 12
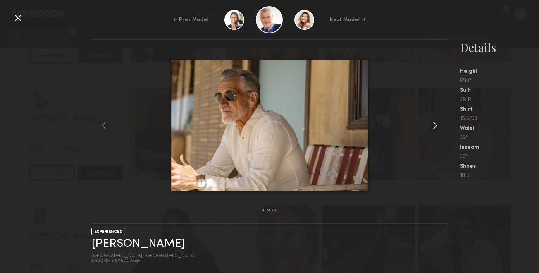
click at [435, 126] on common-icon at bounding box center [435, 125] width 12 height 12
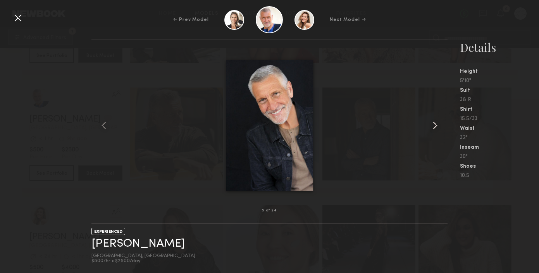
click at [435, 128] on common-icon at bounding box center [435, 125] width 12 height 12
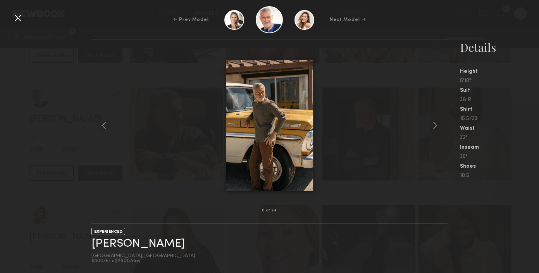
click at [18, 18] on div at bounding box center [18, 18] width 12 height 12
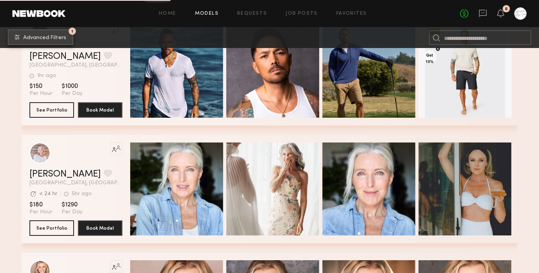
scroll to position [3938, 0]
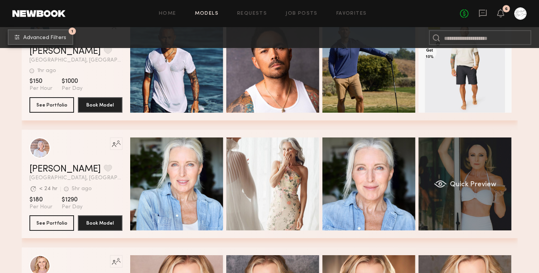
click at [482, 187] on span "Quick Preview" at bounding box center [472, 184] width 46 height 7
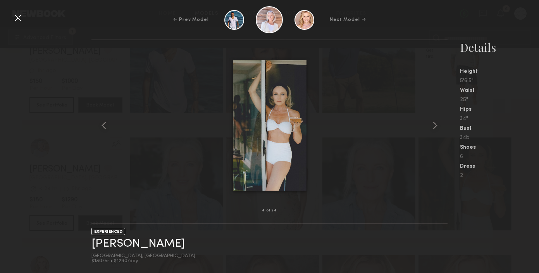
click at [392, 143] on div at bounding box center [269, 126] width 356 height 146
click at [434, 120] on common-icon at bounding box center [435, 125] width 12 height 12
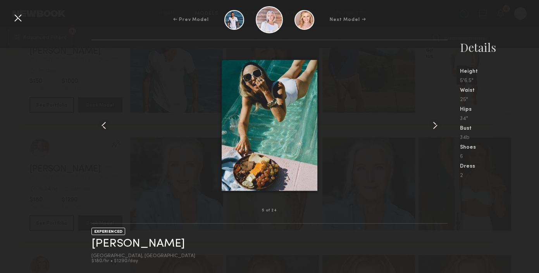
click at [434, 120] on common-icon at bounding box center [435, 125] width 12 height 12
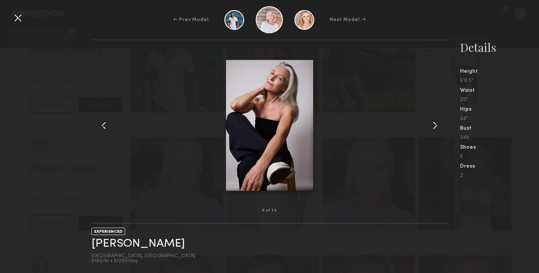
click at [434, 120] on common-icon at bounding box center [435, 125] width 12 height 12
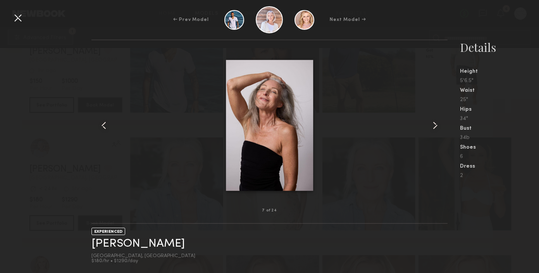
click at [434, 120] on common-icon at bounding box center [435, 125] width 12 height 12
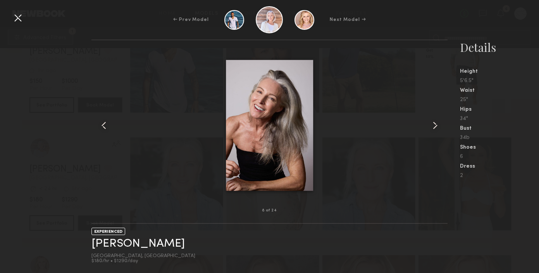
click at [434, 120] on common-icon at bounding box center [435, 125] width 12 height 12
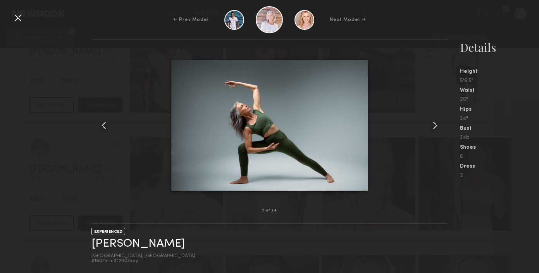
click at [434, 120] on common-icon at bounding box center [435, 125] width 12 height 12
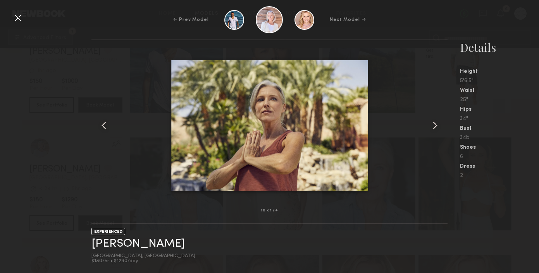
click at [108, 126] on common-icon at bounding box center [104, 125] width 12 height 12
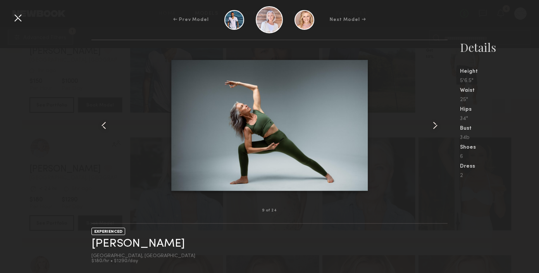
click at [435, 125] on common-icon at bounding box center [435, 125] width 12 height 12
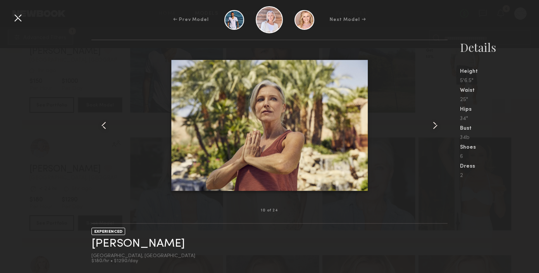
click at [435, 125] on common-icon at bounding box center [435, 125] width 12 height 12
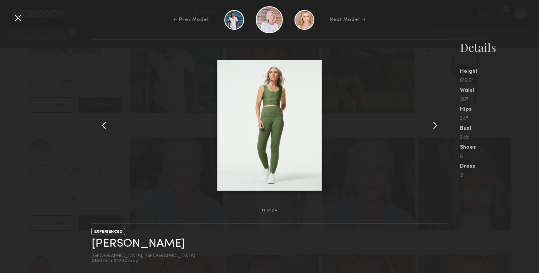
click at [435, 125] on common-icon at bounding box center [435, 125] width 12 height 12
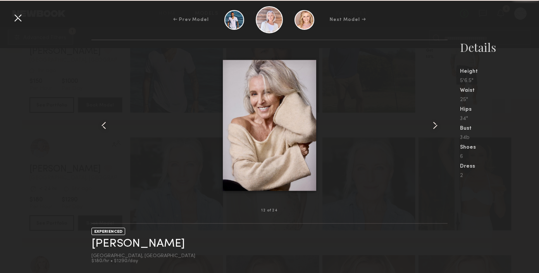
click at [435, 125] on common-icon at bounding box center [435, 125] width 12 height 12
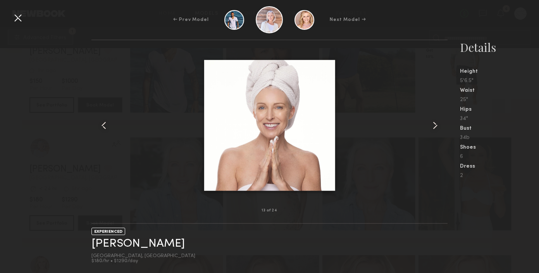
click at [435, 125] on common-icon at bounding box center [435, 125] width 12 height 12
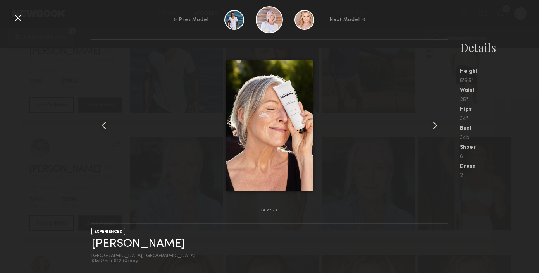
click at [435, 125] on common-icon at bounding box center [435, 125] width 12 height 12
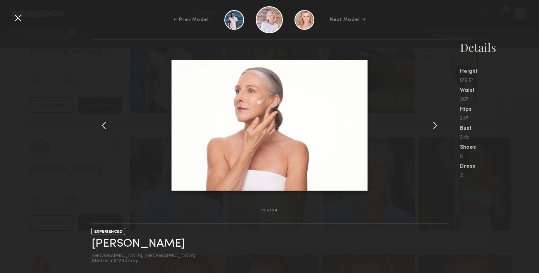
click at [435, 125] on common-icon at bounding box center [435, 125] width 12 height 12
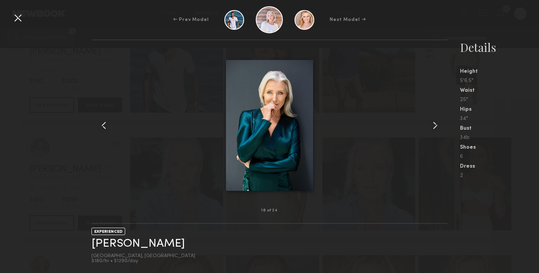
click at [435, 125] on common-icon at bounding box center [435, 125] width 12 height 12
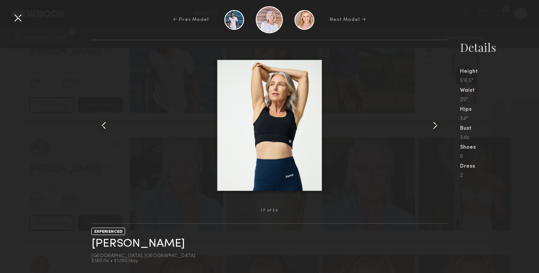
click at [435, 125] on common-icon at bounding box center [435, 125] width 12 height 12
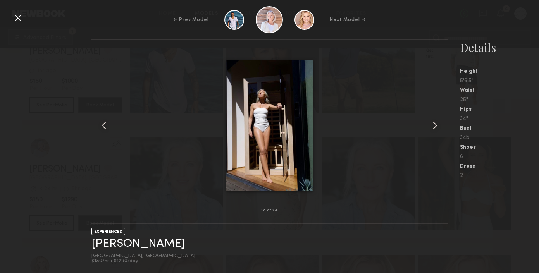
click at [19, 18] on div at bounding box center [18, 18] width 12 height 12
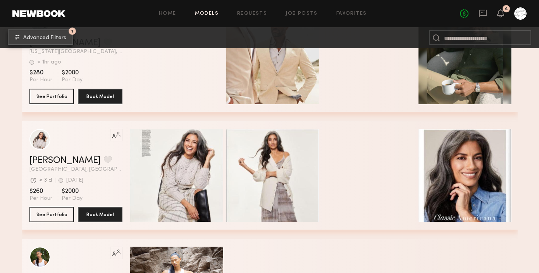
scroll to position [6905, 0]
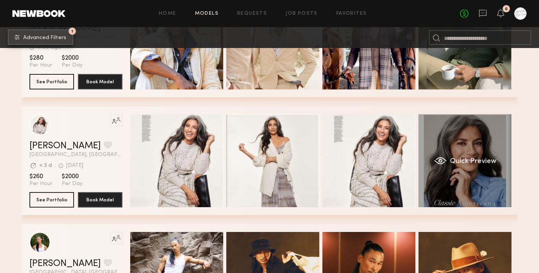
click at [486, 165] on div "Quick Preview" at bounding box center [464, 160] width 93 height 93
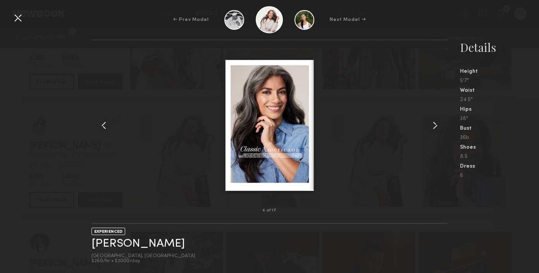
click at [435, 124] on common-icon at bounding box center [435, 125] width 12 height 12
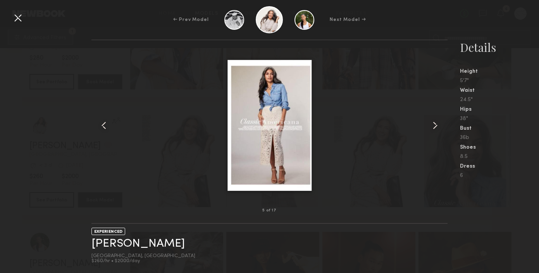
click at [435, 124] on common-icon at bounding box center [435, 125] width 12 height 12
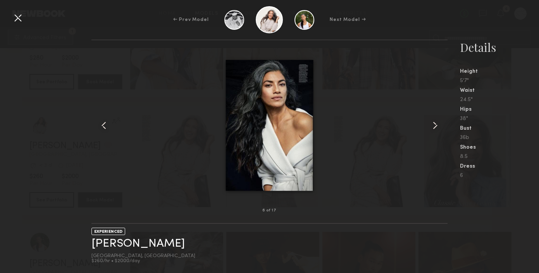
click at [435, 124] on common-icon at bounding box center [435, 125] width 12 height 12
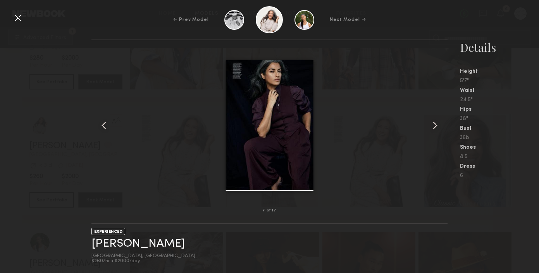
click at [435, 124] on common-icon at bounding box center [435, 125] width 12 height 12
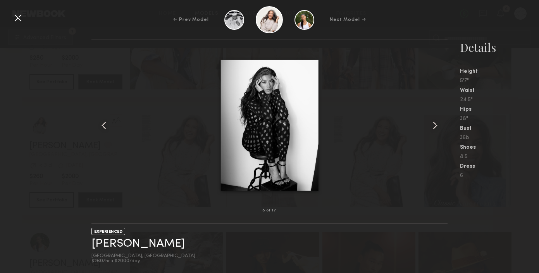
click at [435, 124] on common-icon at bounding box center [435, 125] width 12 height 12
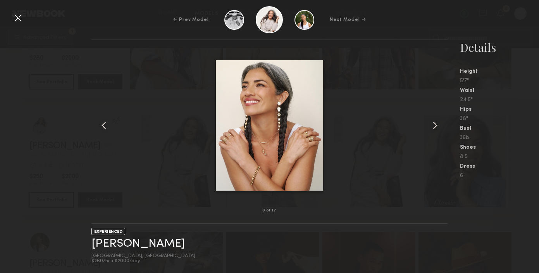
click at [435, 124] on common-icon at bounding box center [435, 125] width 12 height 12
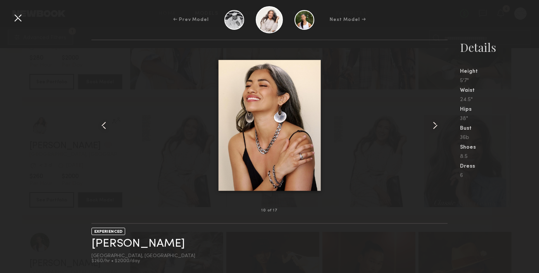
click at [435, 124] on common-icon at bounding box center [435, 125] width 12 height 12
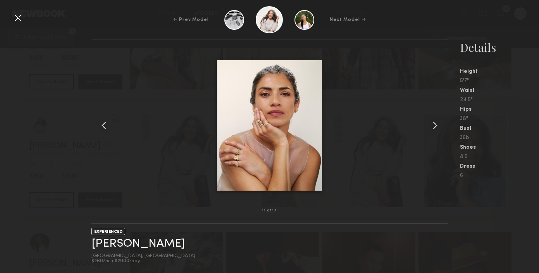
click at [435, 124] on common-icon at bounding box center [435, 125] width 12 height 12
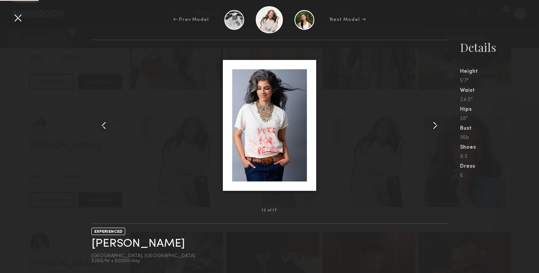
click at [435, 124] on common-icon at bounding box center [435, 125] width 12 height 12
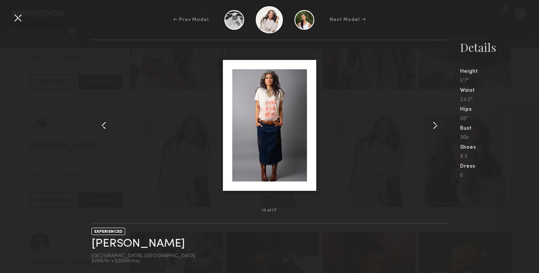
click at [435, 129] on common-icon at bounding box center [435, 125] width 12 height 12
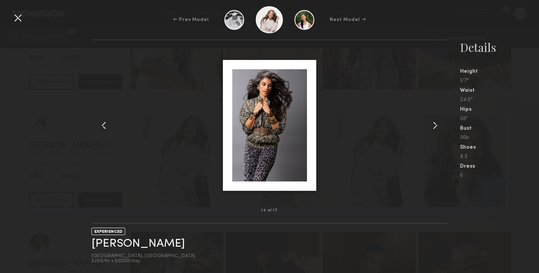
click at [435, 129] on common-icon at bounding box center [435, 125] width 12 height 12
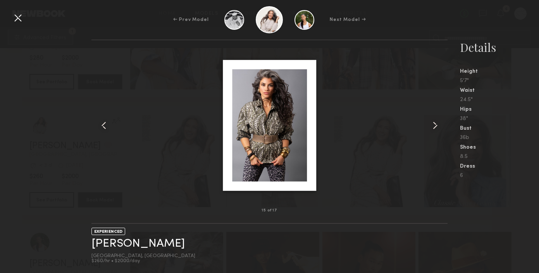
click at [435, 129] on common-icon at bounding box center [435, 125] width 12 height 12
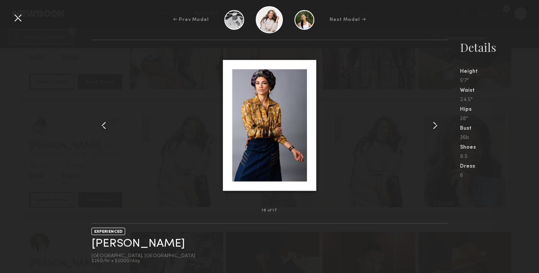
click at [435, 129] on common-icon at bounding box center [435, 125] width 12 height 12
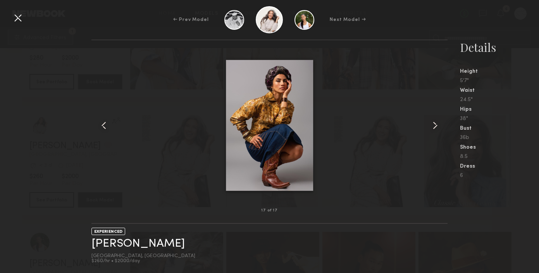
click at [435, 129] on common-icon at bounding box center [435, 125] width 12 height 12
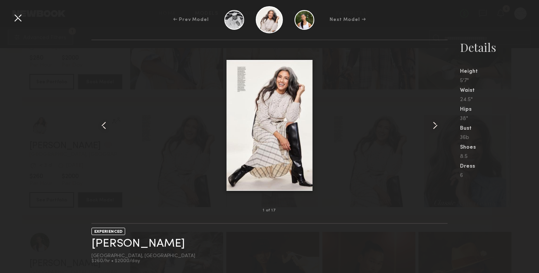
click at [435, 129] on common-icon at bounding box center [435, 125] width 12 height 12
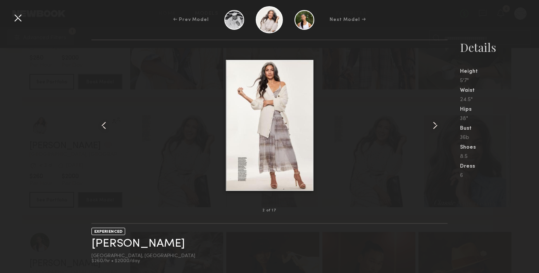
click at [435, 129] on common-icon at bounding box center [435, 125] width 12 height 12
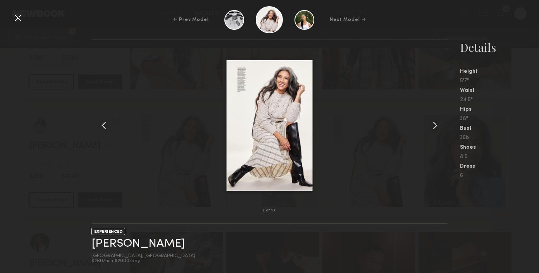
click at [435, 129] on common-icon at bounding box center [435, 125] width 12 height 12
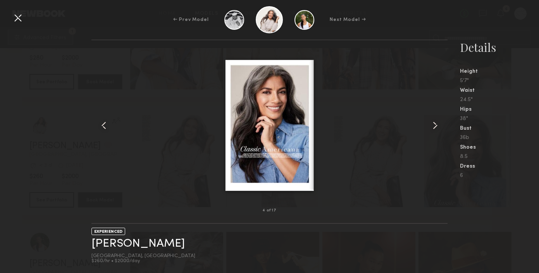
click at [435, 129] on common-icon at bounding box center [435, 125] width 12 height 12
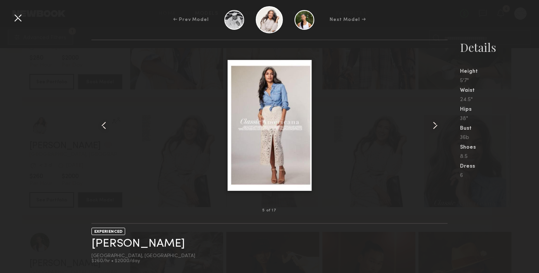
click at [495, 103] on div "Details Height 5'7" Waist 24.5" Hips 38" Bust 36b Shoes 8.5 Dress 6" at bounding box center [499, 109] width 79 height 139
click at [467, 21] on div "← Prev Model Next Model →" at bounding box center [269, 19] width 539 height 27
click at [21, 19] on div at bounding box center [18, 18] width 12 height 12
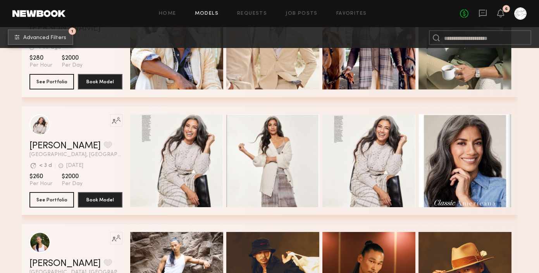
click at [296, 17] on div "Home Models Requests Job Posts Favorites Sign Out No fees up to $5,000 6" at bounding box center [295, 13] width 461 height 12
click at [293, 13] on link "Job Posts" at bounding box center [302, 13] width 32 height 5
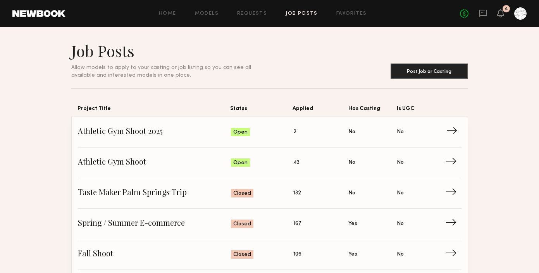
click at [263, 136] on span "Status: Open" at bounding box center [262, 132] width 62 height 12
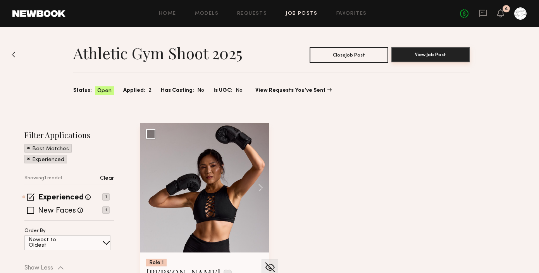
click at [437, 55] on button "View Job Post" at bounding box center [430, 54] width 79 height 15
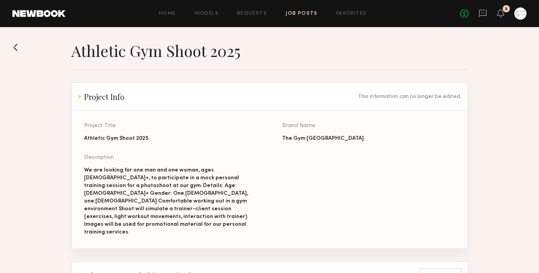
click at [16, 45] on button at bounding box center [18, 47] width 12 height 12
